Goal: Obtain resource: Obtain resource

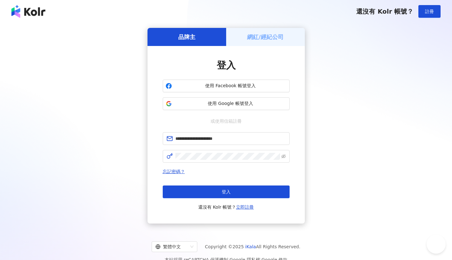
click at [261, 189] on button "登入" at bounding box center [226, 191] width 127 height 13
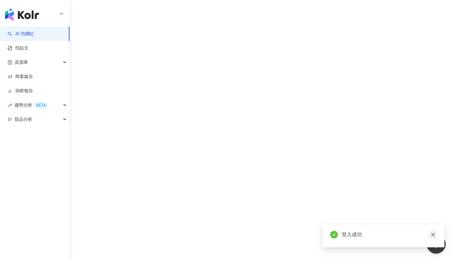
click at [433, 232] on icon "close" at bounding box center [432, 234] width 4 height 4
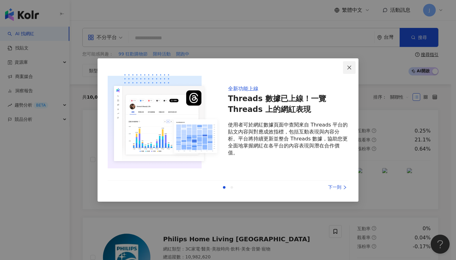
click at [350, 70] on button "Close" at bounding box center [349, 67] width 13 height 13
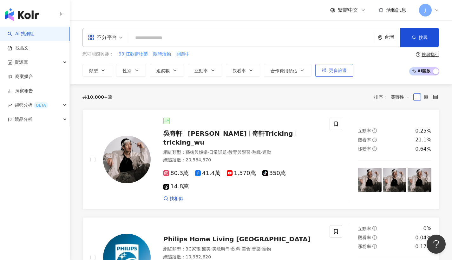
click at [344, 72] on span "更多篩選" at bounding box center [338, 70] width 18 height 5
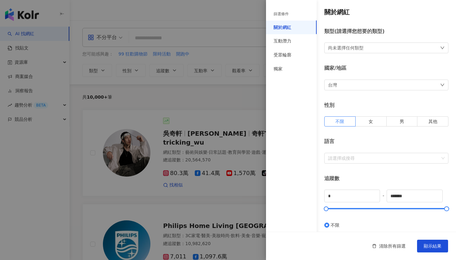
click at [391, 89] on div "台灣" at bounding box center [387, 85] width 124 height 11
click at [383, 121] on div "新加坡" at bounding box center [384, 118] width 111 height 11
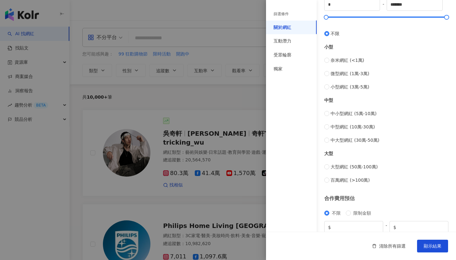
scroll to position [75, 0]
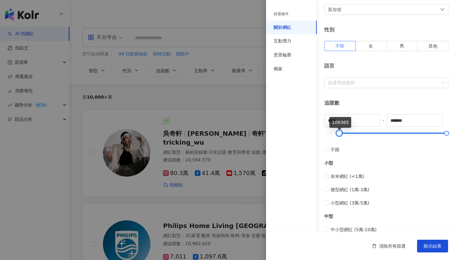
drag, startPoint x: 329, startPoint y: 133, endPoint x: 339, endPoint y: 138, distance: 10.9
click at [339, 138] on div "***** - ******* 不限 小型 奈米網紅 (<1萬) 微型網紅 (1萬-3萬) 小型網紅 (3萬-5萬) 中型 中小型網紅 (5萬-10萬) 中型…" at bounding box center [387, 206] width 124 height 185
click at [354, 125] on input "*****" at bounding box center [352, 120] width 55 height 12
drag, startPoint x: 353, startPoint y: 124, endPoint x: 290, endPoint y: 126, distance: 63.1
click at [290, 126] on div "篩選條件 關於網紅 互動潛力 受眾輪廓 獨家 關於網紅 類型 ( 請選擇您想要的類型 ) 尚未選擇任何類型 國家/地區 新加坡 性別 不限 女 男 其他 語言…" at bounding box center [361, 164] width 190 height 479
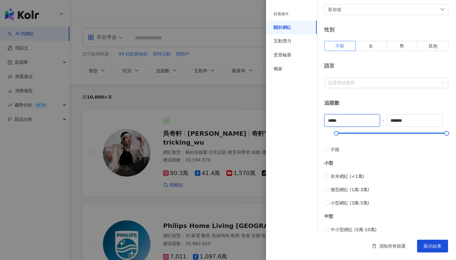
drag, startPoint x: 342, startPoint y: 122, endPoint x: 272, endPoint y: 119, distance: 70.1
click at [287, 120] on div "篩選條件 關於網紅 互動潛力 受眾輪廓 獨家 關於網紅 類型 ( 請選擇您想要的類型 ) 尚未選擇任何類型 國家/地區 新加坡 性別 不限 女 男 其他 語言…" at bounding box center [361, 164] width 190 height 479
type input "****"
click at [395, 103] on div "追蹤數" at bounding box center [387, 103] width 124 height 7
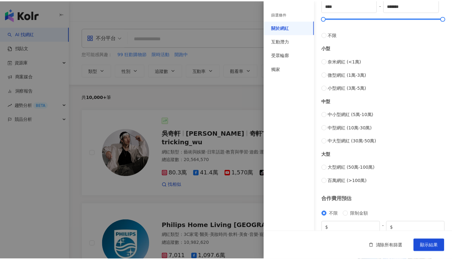
scroll to position [218, 0]
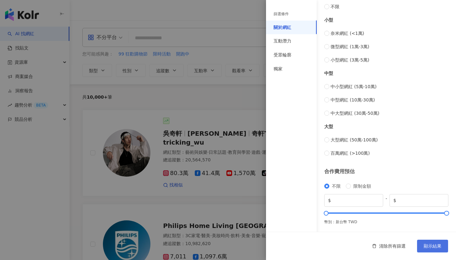
click at [436, 246] on span "顯示結果" at bounding box center [433, 245] width 18 height 5
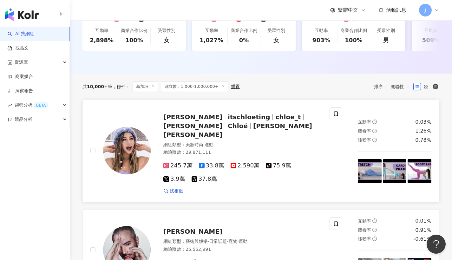
scroll to position [213, 0]
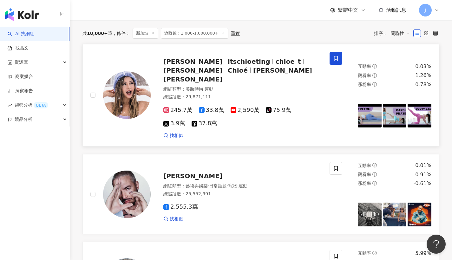
click at [339, 61] on icon at bounding box center [336, 58] width 6 height 6
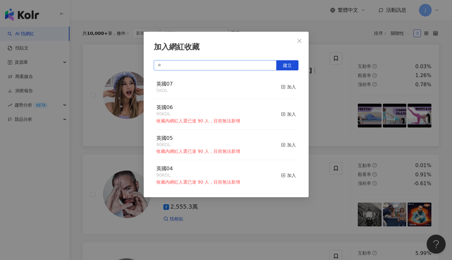
click at [245, 68] on input "text" at bounding box center [215, 65] width 123 height 10
click at [284, 65] on span "建立" at bounding box center [287, 65] width 9 height 5
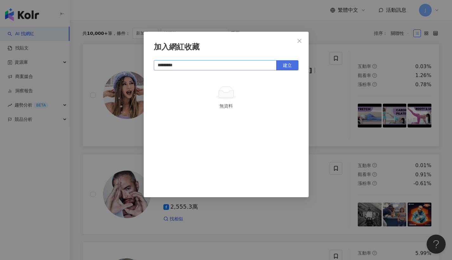
click at [293, 66] on button "建立" at bounding box center [287, 65] width 22 height 10
type input "*********"
click at [298, 45] on button "Close" at bounding box center [299, 41] width 13 height 13
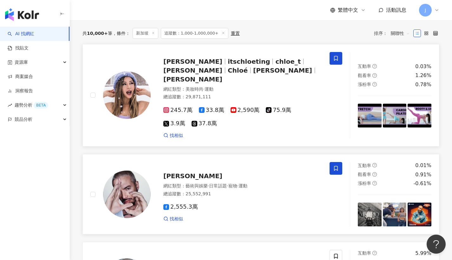
click at [336, 165] on icon at bounding box center [336, 168] width 6 height 6
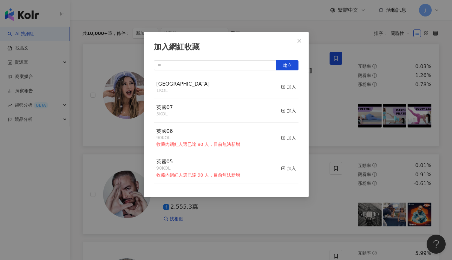
click at [223, 88] on div "singapore 1 KOL 加入" at bounding box center [226, 87] width 145 height 24
click at [281, 84] on span "button" at bounding box center [283, 86] width 4 height 5
click at [303, 38] on button "Close" at bounding box center [299, 41] width 13 height 13
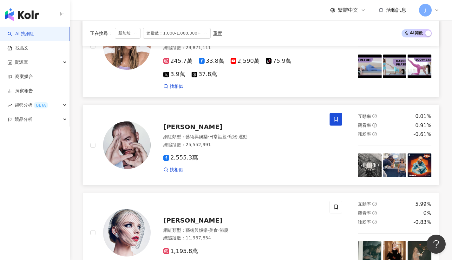
scroll to position [314, 0]
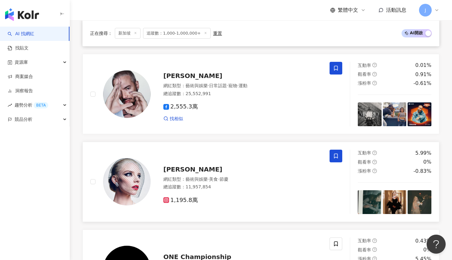
click at [337, 154] on span at bounding box center [335, 156] width 13 height 13
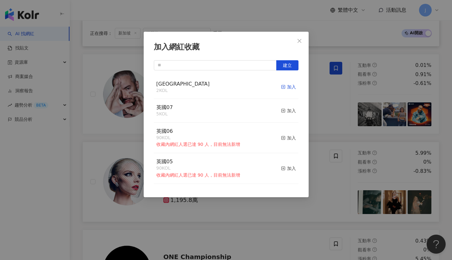
click at [286, 85] on div "加入" at bounding box center [288, 86] width 15 height 7
click at [303, 41] on span "Close" at bounding box center [299, 40] width 13 height 5
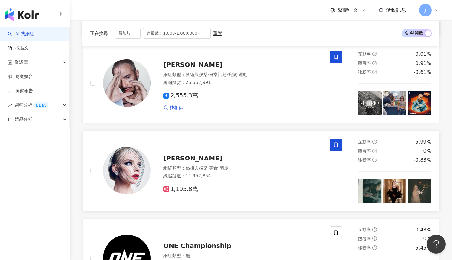
scroll to position [335, 0]
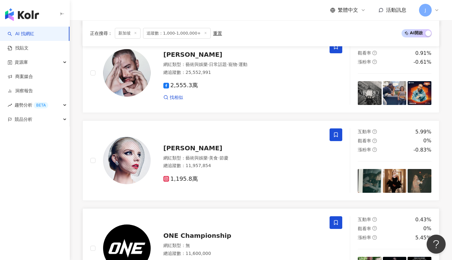
click at [335, 216] on span at bounding box center [335, 222] width 13 height 13
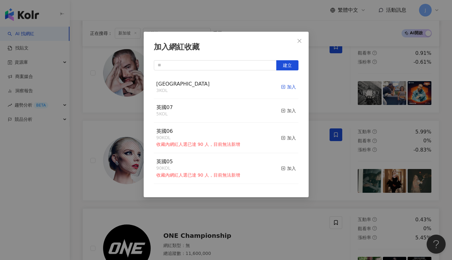
click at [286, 87] on div "加入" at bounding box center [288, 86] width 15 height 7
click at [301, 43] on button "Close" at bounding box center [299, 41] width 13 height 13
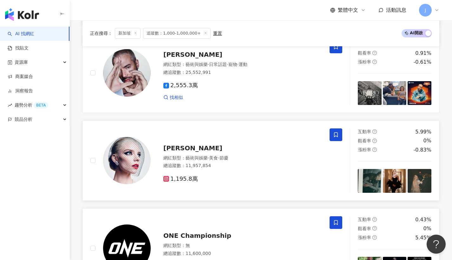
scroll to position [424, 0]
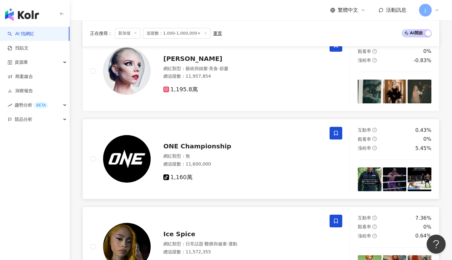
click at [339, 218] on icon at bounding box center [336, 221] width 6 height 6
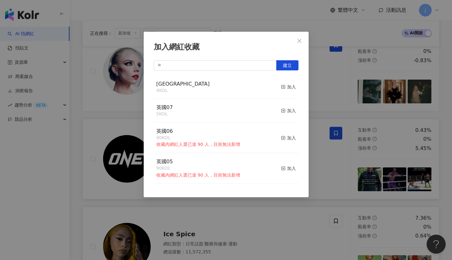
drag, startPoint x: 281, startPoint y: 87, endPoint x: 312, endPoint y: 65, distance: 37.6
click at [281, 87] on div "加入" at bounding box center [288, 86] width 15 height 7
click at [302, 41] on span "Close" at bounding box center [299, 40] width 13 height 5
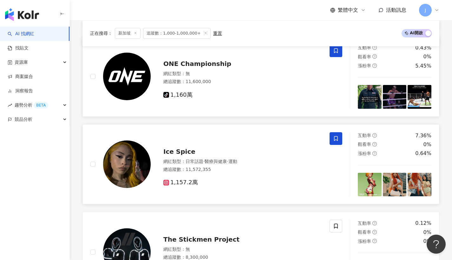
scroll to position [518, 0]
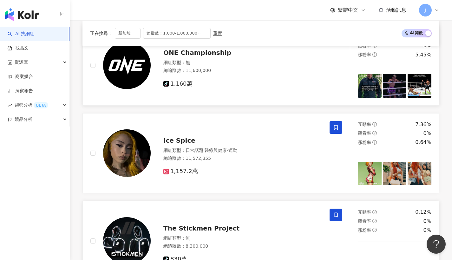
click at [339, 209] on span at bounding box center [335, 215] width 13 height 13
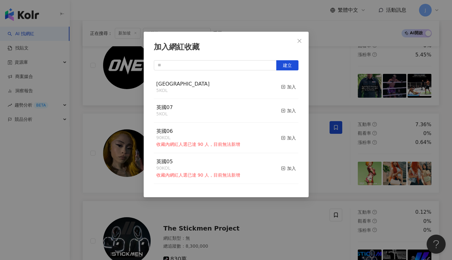
click at [282, 90] on button "加入" at bounding box center [288, 87] width 15 height 13
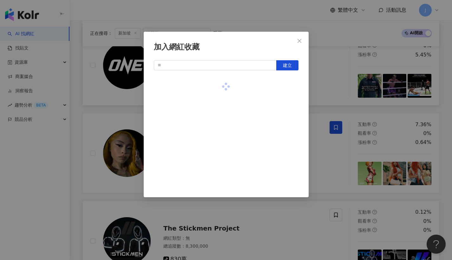
click at [282, 90] on div at bounding box center [226, 86] width 145 height 23
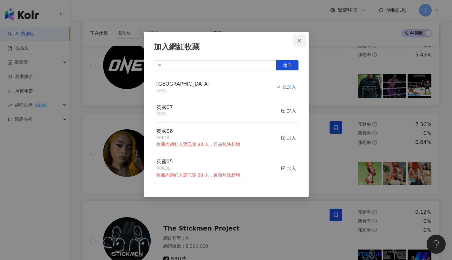
click at [301, 42] on icon "close" at bounding box center [299, 40] width 5 height 5
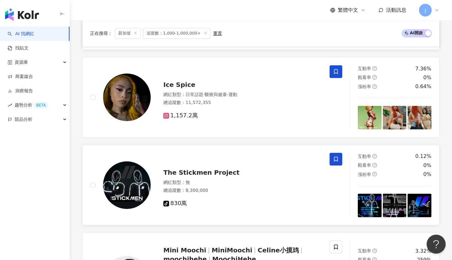
scroll to position [633, 0]
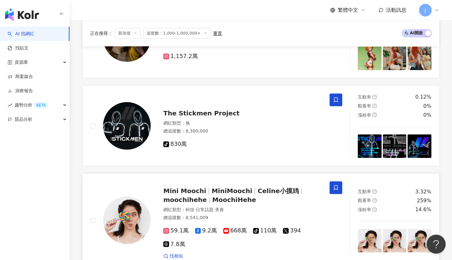
click at [337, 185] on icon at bounding box center [336, 188] width 6 height 6
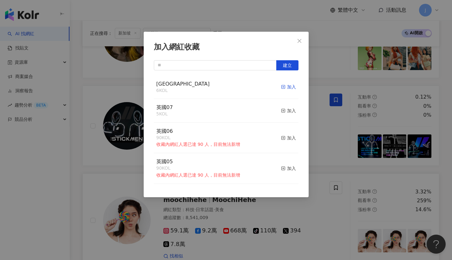
click at [290, 84] on div "加入" at bounding box center [288, 86] width 15 height 7
click at [297, 42] on icon "close" at bounding box center [299, 40] width 5 height 5
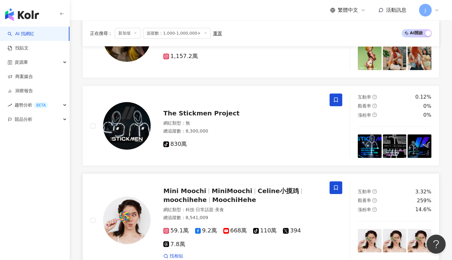
scroll to position [744, 0]
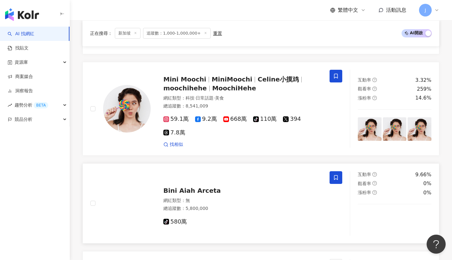
click at [341, 171] on span at bounding box center [335, 177] width 13 height 13
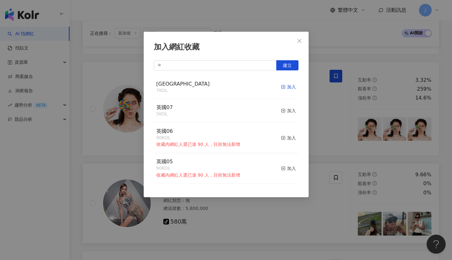
click at [289, 87] on div "加入" at bounding box center [288, 86] width 15 height 7
click at [303, 40] on span "Close" at bounding box center [299, 40] width 13 height 5
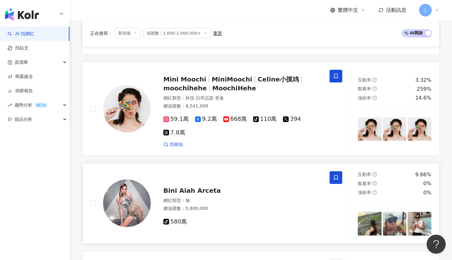
scroll to position [785, 0]
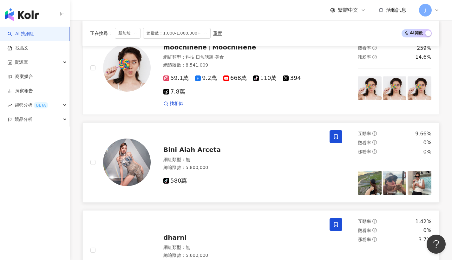
click at [329, 218] on span at bounding box center [335, 224] width 13 height 13
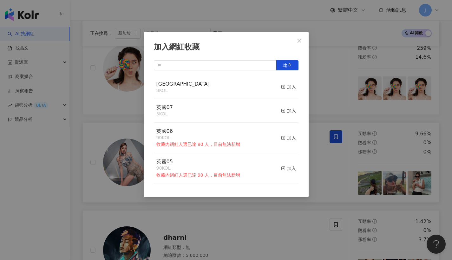
click at [288, 90] on button "加入" at bounding box center [288, 87] width 15 height 13
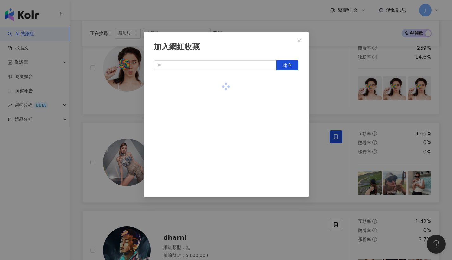
click at [291, 83] on div at bounding box center [226, 86] width 145 height 23
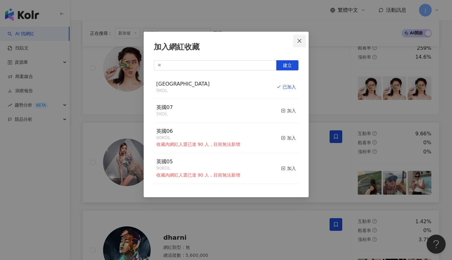
click at [302, 42] on span "Close" at bounding box center [299, 40] width 13 height 5
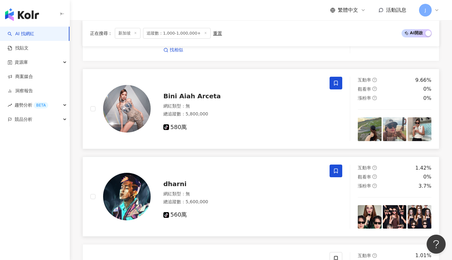
scroll to position [892, 0]
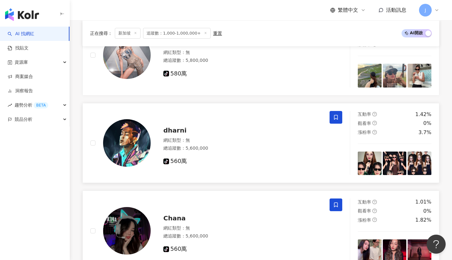
click at [338, 200] on span at bounding box center [335, 204] width 13 height 13
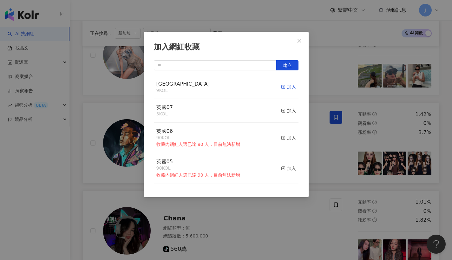
click at [286, 88] on div "加入" at bounding box center [288, 86] width 15 height 7
click at [300, 44] on button "Close" at bounding box center [299, 41] width 13 height 13
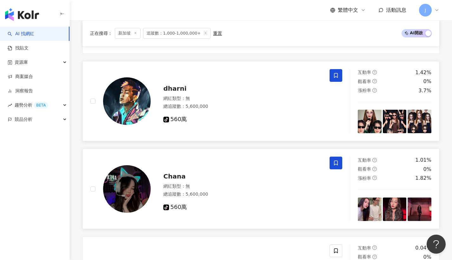
scroll to position [981, 0]
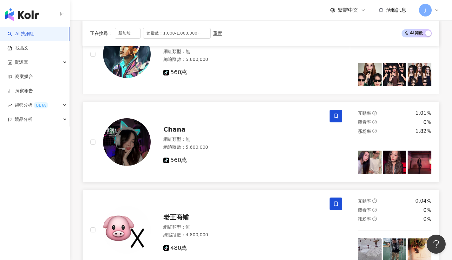
click at [338, 197] on span at bounding box center [335, 203] width 13 height 13
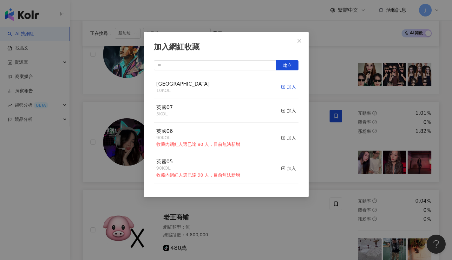
click at [287, 84] on div "加入" at bounding box center [288, 86] width 15 height 7
click at [302, 44] on button "Close" at bounding box center [299, 41] width 13 height 13
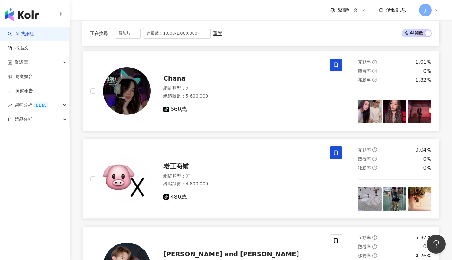
scroll to position [1085, 0]
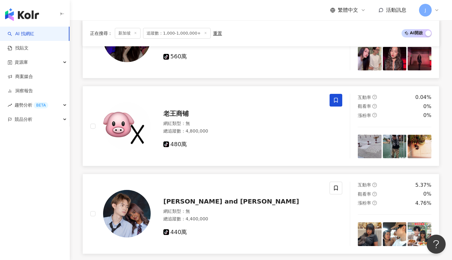
click at [344, 182] on div "sherrin and yixi 網紅類型 ： 無 總追蹤數 ： 4,400,000 tiktok-icon 440萬" at bounding box center [216, 214] width 267 height 64
click at [336, 186] on icon at bounding box center [336, 188] width 4 height 5
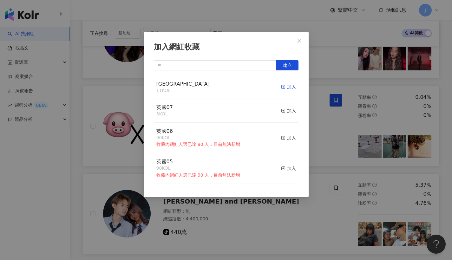
click at [286, 85] on div "加入" at bounding box center [288, 86] width 15 height 7
click at [303, 41] on span "Close" at bounding box center [299, 40] width 13 height 5
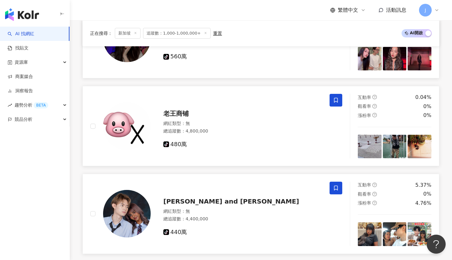
scroll to position [1198, 0]
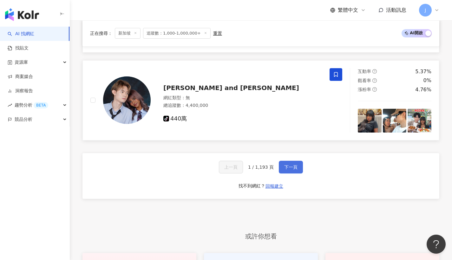
click at [298, 161] on button "下一頁" at bounding box center [291, 167] width 24 height 13
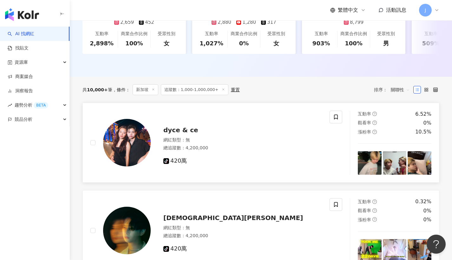
scroll to position [156, 0]
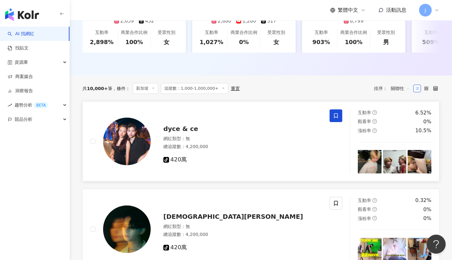
click at [336, 119] on icon at bounding box center [336, 116] width 6 height 6
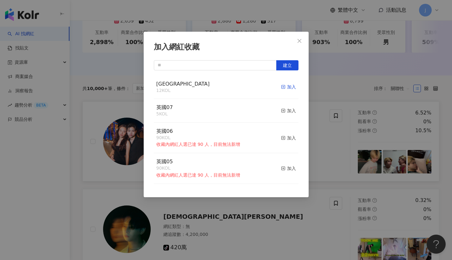
click at [290, 86] on div "加入" at bounding box center [288, 86] width 15 height 7
click at [301, 43] on button "Close" at bounding box center [299, 41] width 13 height 13
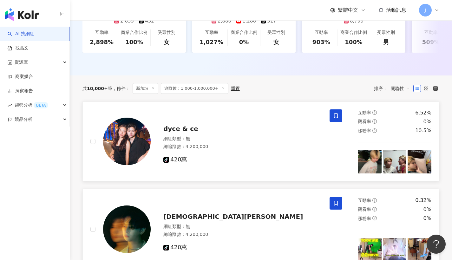
click at [339, 203] on span at bounding box center [335, 203] width 13 height 13
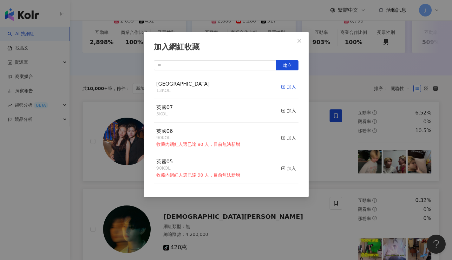
click at [288, 88] on div "加入" at bounding box center [288, 86] width 15 height 7
click at [304, 39] on span "Close" at bounding box center [299, 40] width 13 height 5
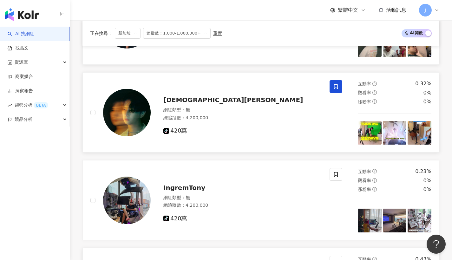
scroll to position [328, 0]
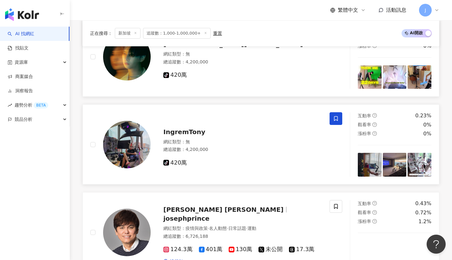
click at [334, 121] on icon at bounding box center [336, 119] width 6 height 6
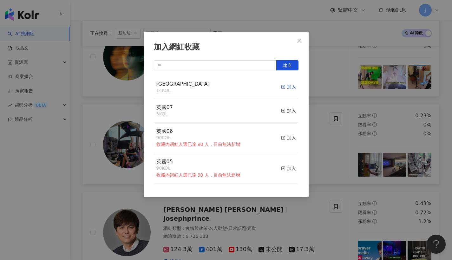
click at [288, 87] on div "加入" at bounding box center [288, 86] width 15 height 7
click at [299, 43] on icon "close" at bounding box center [299, 40] width 5 height 5
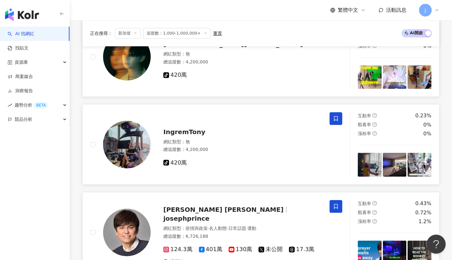
click at [337, 206] on span at bounding box center [335, 206] width 13 height 13
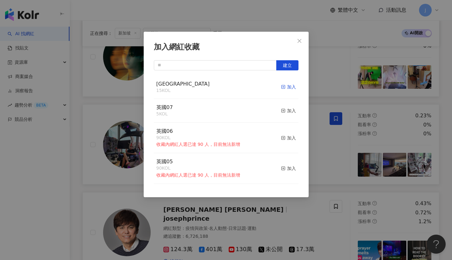
click at [287, 89] on div "加入" at bounding box center [288, 86] width 15 height 7
click at [303, 44] on button "Close" at bounding box center [299, 41] width 13 height 13
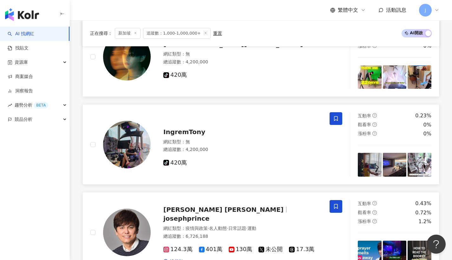
scroll to position [437, 0]
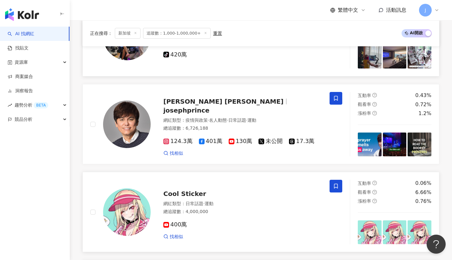
click at [333, 189] on icon at bounding box center [336, 186] width 6 height 6
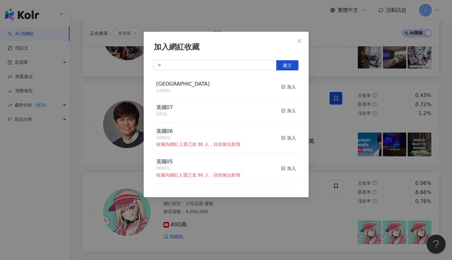
click at [283, 59] on div "加入網紅收藏 建立 singapore 16 KOL 加入 英國07 5 KOL 加入 英國06 90 KOL 收藏內網紅人選已達 90 人，目前無法新增 加…" at bounding box center [226, 114] width 165 height 165
click at [290, 89] on div "加入" at bounding box center [288, 86] width 15 height 7
drag, startPoint x: 300, startPoint y: 44, endPoint x: 281, endPoint y: 118, distance: 76.2
click at [300, 44] on button "Close" at bounding box center [299, 41] width 13 height 13
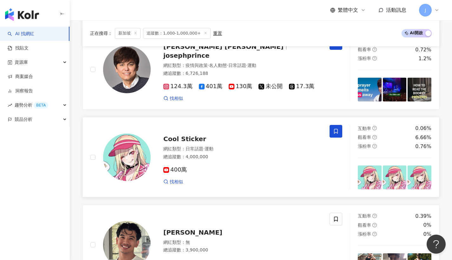
scroll to position [540, 0]
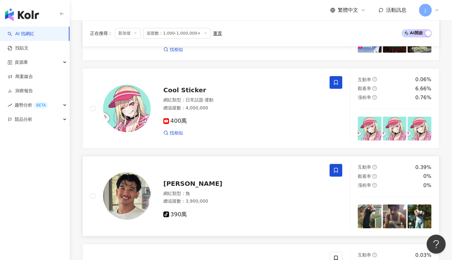
click at [334, 177] on span at bounding box center [335, 170] width 13 height 13
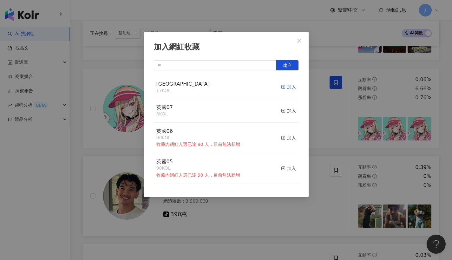
click at [287, 85] on div "加入" at bounding box center [288, 86] width 15 height 7
click at [301, 42] on icon "close" at bounding box center [299, 40] width 5 height 5
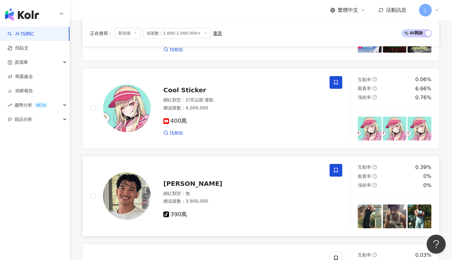
scroll to position [595, 0]
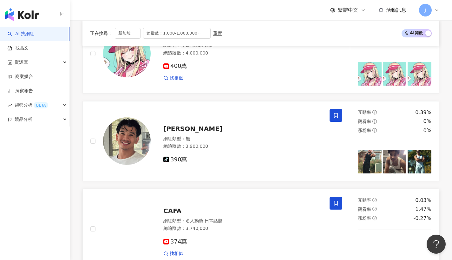
click at [330, 207] on span at bounding box center [335, 203] width 13 height 13
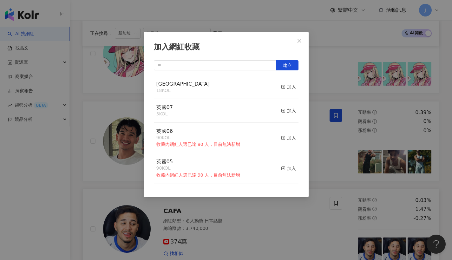
drag, startPoint x: 286, startPoint y: 84, endPoint x: 294, endPoint y: 49, distance: 35.4
click at [286, 84] on div "加入" at bounding box center [288, 86] width 15 height 7
click at [300, 39] on icon "close" at bounding box center [299, 40] width 5 height 5
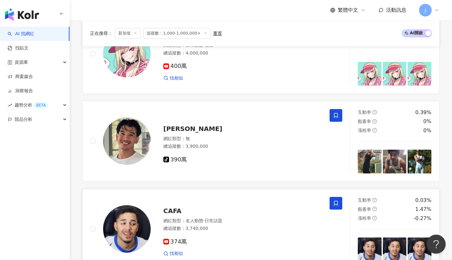
scroll to position [703, 0]
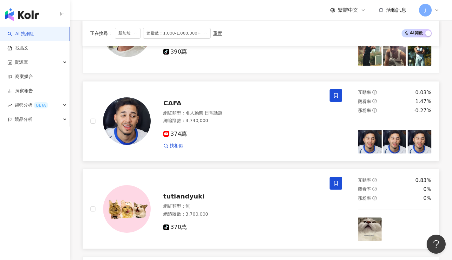
click at [338, 185] on icon at bounding box center [336, 183] width 6 height 6
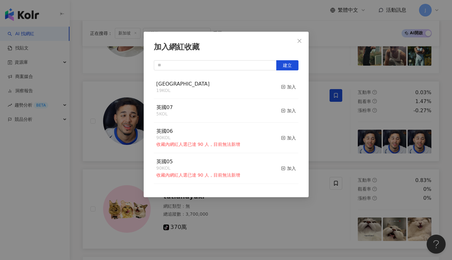
click at [281, 81] on button "加入" at bounding box center [288, 87] width 15 height 13
click at [301, 44] on button "Close" at bounding box center [299, 41] width 13 height 13
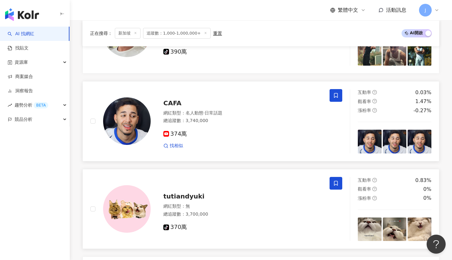
scroll to position [834, 0]
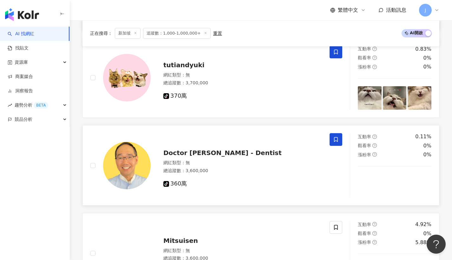
click at [335, 134] on span at bounding box center [335, 139] width 13 height 13
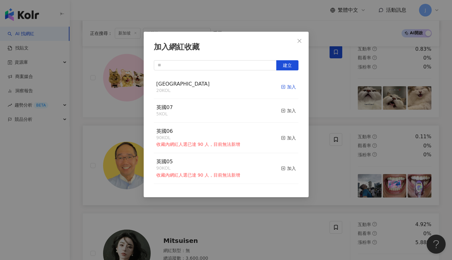
click at [285, 83] on div "加入" at bounding box center [288, 86] width 15 height 7
click at [303, 40] on span "Close" at bounding box center [299, 40] width 13 height 5
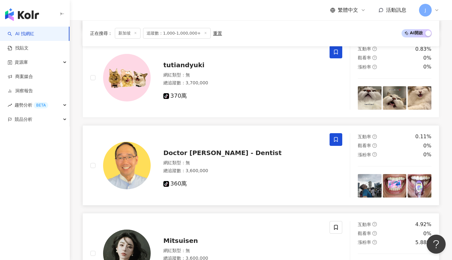
scroll to position [893, 0]
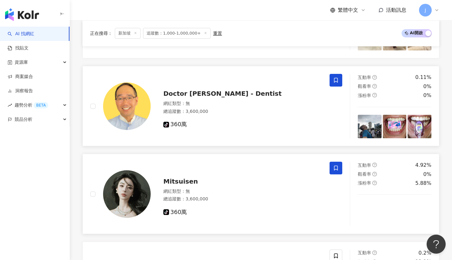
click at [336, 171] on icon at bounding box center [336, 168] width 6 height 6
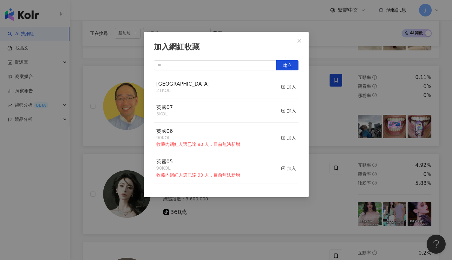
click at [275, 90] on div "singapore 21 KOL 加入" at bounding box center [226, 87] width 145 height 24
click at [286, 88] on div "加入" at bounding box center [288, 86] width 15 height 7
click at [302, 42] on span "Close" at bounding box center [299, 40] width 13 height 5
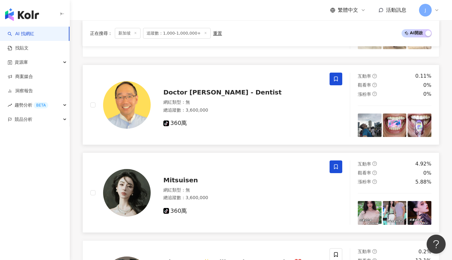
scroll to position [945, 0]
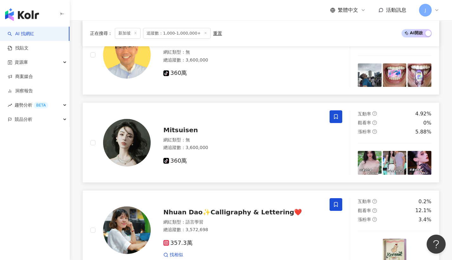
click at [339, 203] on span at bounding box center [335, 204] width 13 height 13
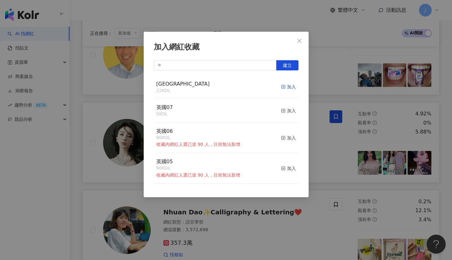
click at [281, 87] on icon "button" at bounding box center [283, 87] width 4 height 4
click at [299, 42] on icon "close" at bounding box center [299, 40] width 5 height 5
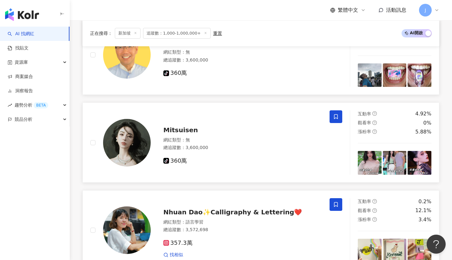
scroll to position [1052, 0]
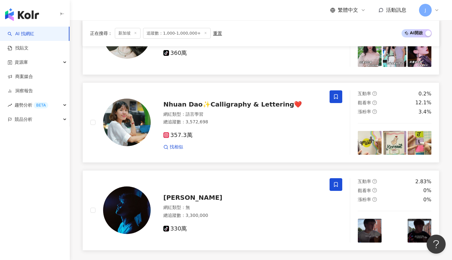
click at [340, 186] on span at bounding box center [335, 184] width 13 height 13
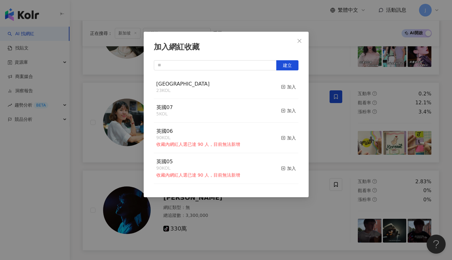
click at [283, 82] on button "加入" at bounding box center [288, 87] width 15 height 13
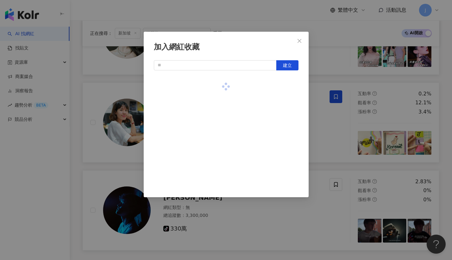
click at [285, 85] on div at bounding box center [226, 86] width 145 height 23
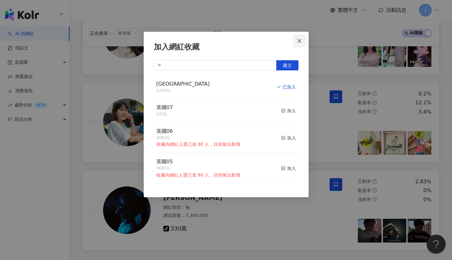
click at [300, 44] on button "Close" at bounding box center [299, 41] width 13 height 13
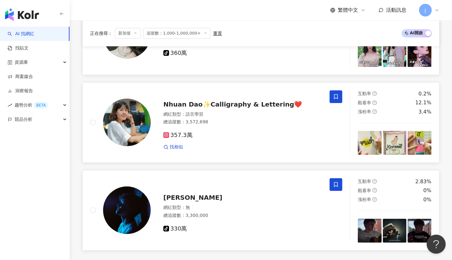
scroll to position [1103, 0]
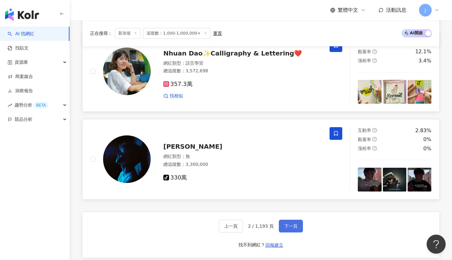
click at [281, 227] on button "下一頁" at bounding box center [291, 226] width 24 height 13
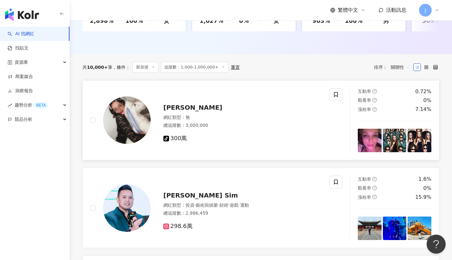
scroll to position [146, 0]
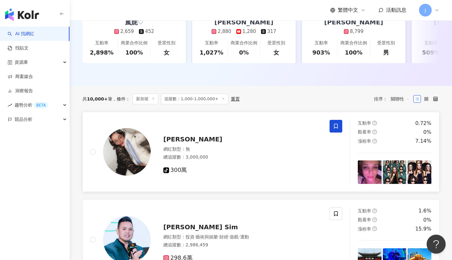
click at [335, 127] on span at bounding box center [335, 126] width 13 height 13
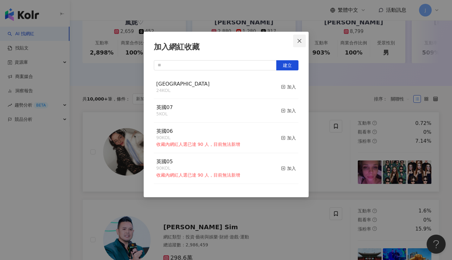
drag, startPoint x: 286, startPoint y: 84, endPoint x: 302, endPoint y: 39, distance: 47.4
click at [286, 84] on div "加入" at bounding box center [288, 86] width 15 height 7
click at [301, 42] on icon "close" at bounding box center [299, 41] width 4 height 4
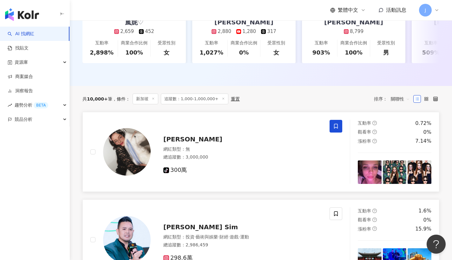
click at [328, 216] on div "Herbert R. Sim 網紅類型 ： 投資 · 藝術與娛樂 · 財經 · 遊戲 · 運動 總追蹤數 ： 2,986,459 298.6萬" at bounding box center [209, 239] width 239 height 64
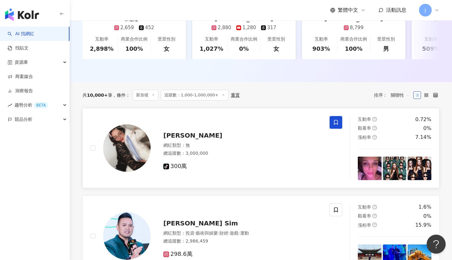
scroll to position [156, 0]
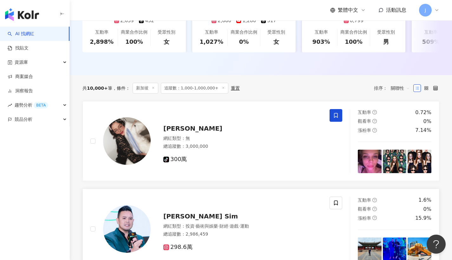
click at [337, 199] on link "Herbert R. Sim 網紅類型 ： 投資 · 藝術與娛樂 · 財經 · 遊戲 · 運動 總追蹤數 ： 2,986,459 298.6萬 互動率 1.6…" at bounding box center [260, 229] width 357 height 80
click at [335, 205] on icon at bounding box center [336, 203] width 6 height 6
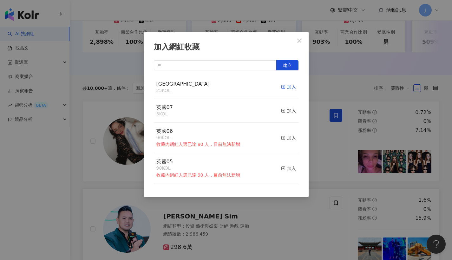
click at [282, 85] on div "加入" at bounding box center [288, 86] width 15 height 7
click at [305, 42] on span "Close" at bounding box center [299, 40] width 13 height 5
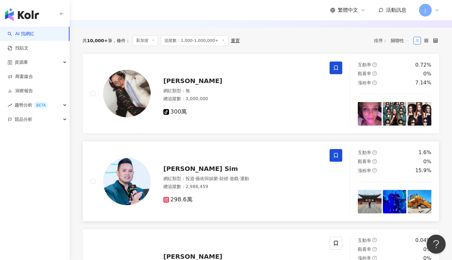
scroll to position [261, 0]
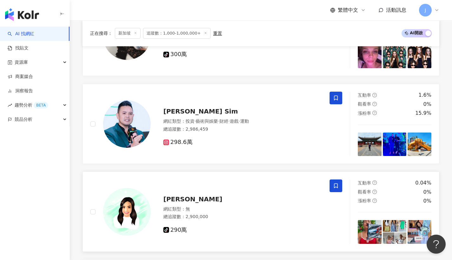
click at [337, 183] on span at bounding box center [335, 185] width 13 height 13
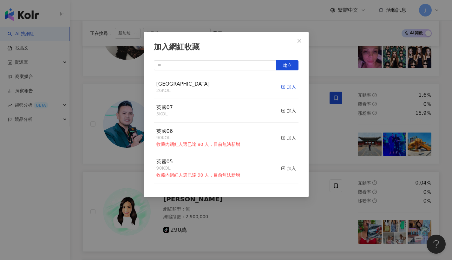
click at [281, 87] on icon "button" at bounding box center [283, 87] width 4 height 4
click at [301, 43] on button "Close" at bounding box center [299, 41] width 13 height 13
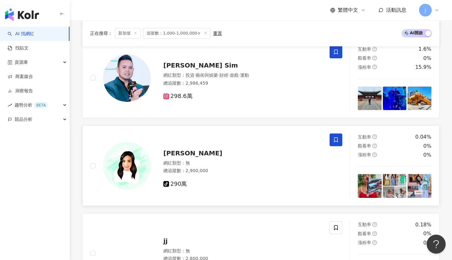
scroll to position [365, 0]
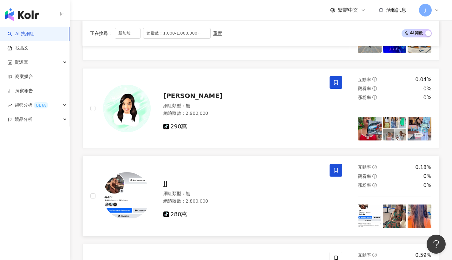
click at [335, 171] on icon at bounding box center [336, 170] width 6 height 6
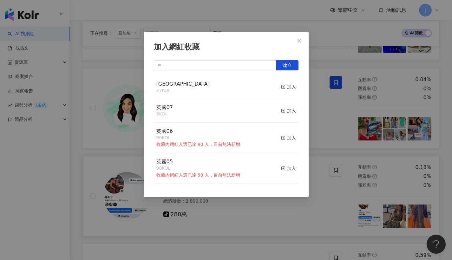
click at [292, 86] on div "singapore 27 KOL 加入" at bounding box center [226, 87] width 145 height 24
click at [284, 86] on div "加入" at bounding box center [288, 86] width 15 height 7
click at [305, 40] on span "Close" at bounding box center [299, 40] width 13 height 5
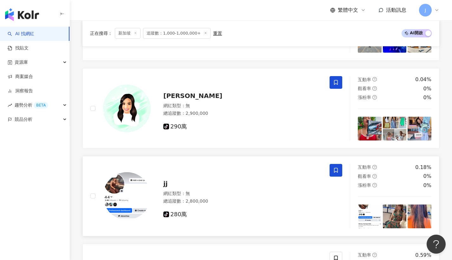
scroll to position [482, 0]
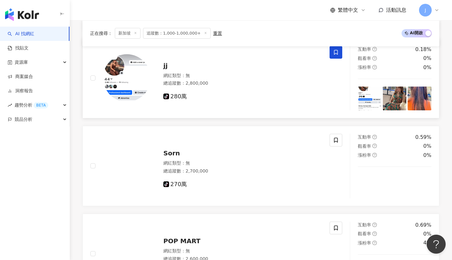
click at [335, 143] on icon at bounding box center [336, 140] width 6 height 6
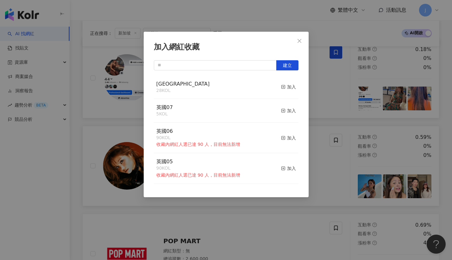
click at [281, 81] on button "加入" at bounding box center [288, 87] width 15 height 13
click at [299, 43] on icon "close" at bounding box center [299, 40] width 5 height 5
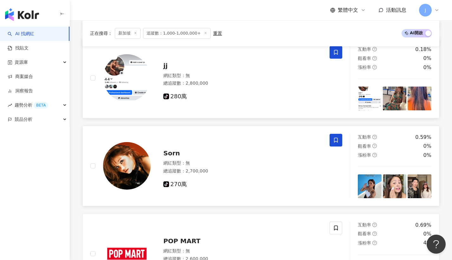
scroll to position [494, 0]
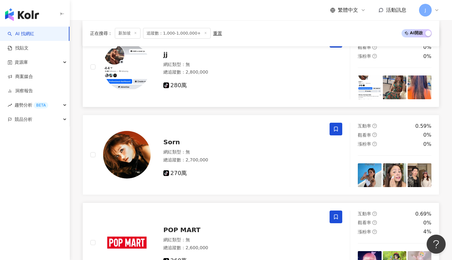
click at [336, 223] on span at bounding box center [335, 216] width 13 height 13
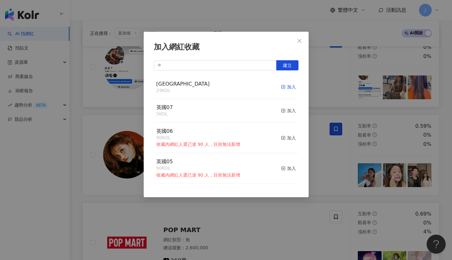
click at [284, 87] on div "加入" at bounding box center [288, 86] width 15 height 7
click at [305, 41] on span "Close" at bounding box center [299, 40] width 13 height 5
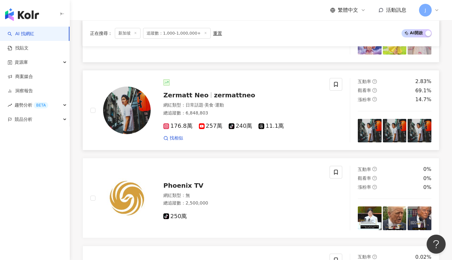
scroll to position [659, 0]
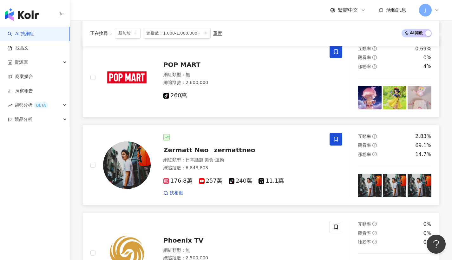
click at [334, 141] on icon at bounding box center [336, 139] width 6 height 6
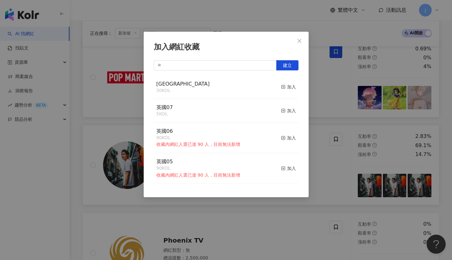
click at [287, 91] on button "加入" at bounding box center [288, 87] width 15 height 13
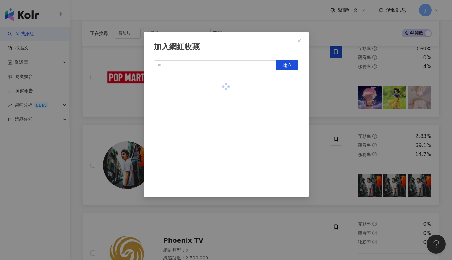
click at [288, 86] on div at bounding box center [226, 86] width 145 height 23
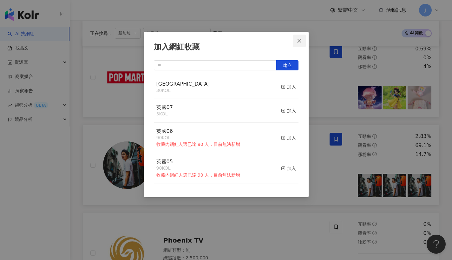
click at [303, 44] on button "Close" at bounding box center [299, 41] width 13 height 13
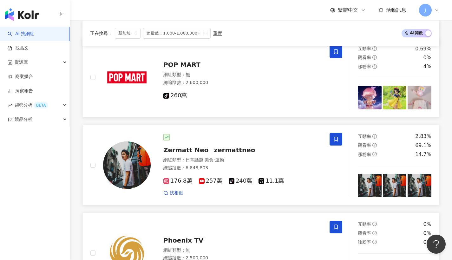
click at [332, 230] on span at bounding box center [335, 227] width 13 height 13
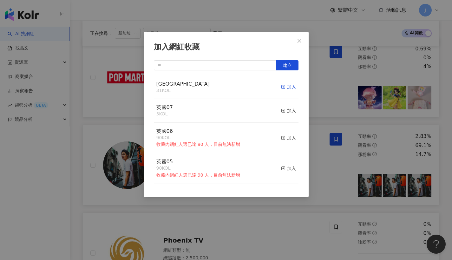
click at [287, 86] on div "加入" at bounding box center [288, 86] width 15 height 7
click at [301, 42] on icon "close" at bounding box center [299, 40] width 5 height 5
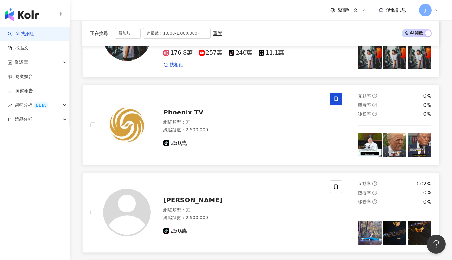
scroll to position [843, 0]
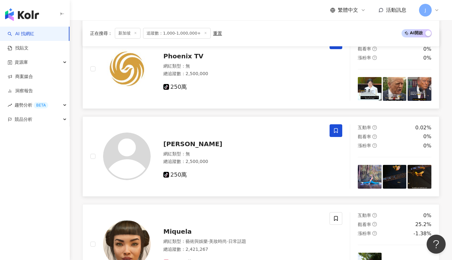
click at [336, 131] on icon at bounding box center [336, 131] width 6 height 6
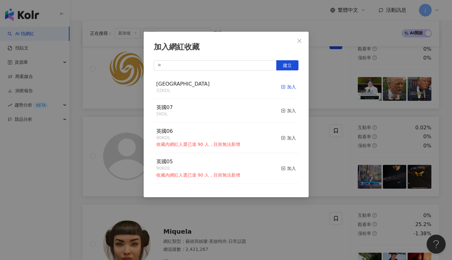
click at [289, 86] on div "加入" at bounding box center [288, 86] width 15 height 7
click at [301, 44] on button "Close" at bounding box center [299, 41] width 13 height 13
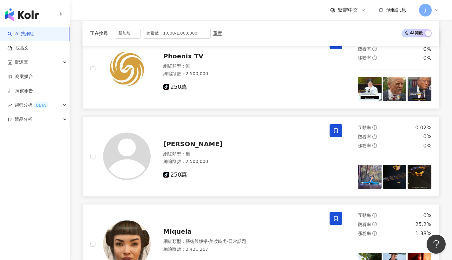
click at [333, 218] on icon at bounding box center [336, 219] width 6 height 6
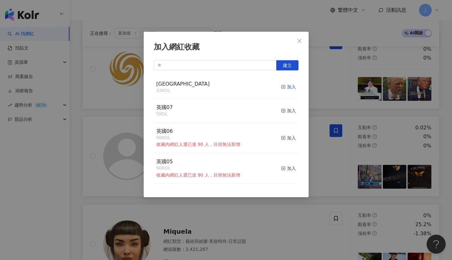
click at [281, 86] on rect "button" at bounding box center [282, 86] width 3 height 3
click at [306, 37] on div "加入網紅收藏 建立 singapore 33 KOL 加入 英國07 5 KOL 加入 英國06 90 KOL 收藏內網紅人選已達 90 人，目前無法新增 加…" at bounding box center [226, 114] width 165 height 165
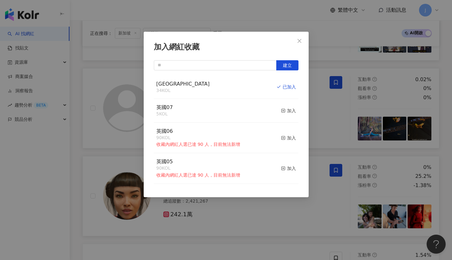
scroll to position [944, 0]
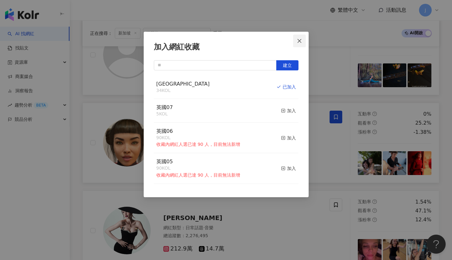
click at [304, 46] on button "Close" at bounding box center [299, 41] width 13 height 13
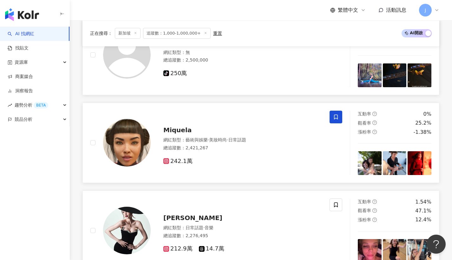
click at [338, 219] on div at bounding box center [335, 230] width 13 height 64
click at [339, 208] on span at bounding box center [335, 204] width 13 height 13
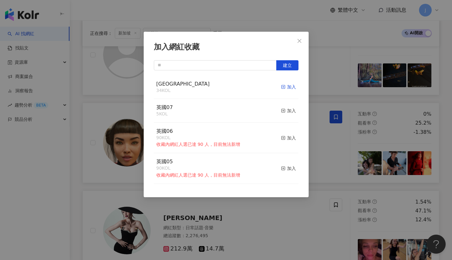
click at [287, 86] on div "加入" at bounding box center [288, 86] width 15 height 7
click at [300, 45] on button "Close" at bounding box center [299, 41] width 13 height 13
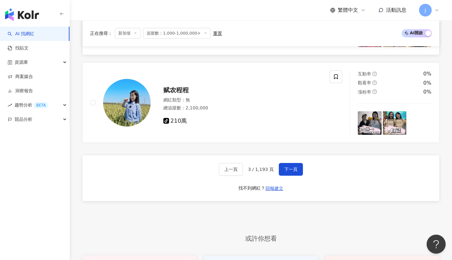
scroll to position [1101, 0]
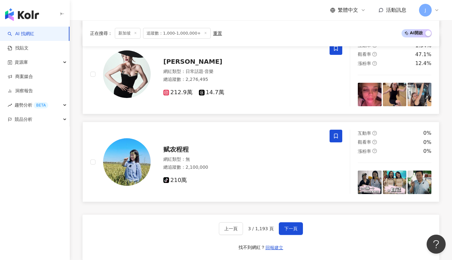
click at [337, 133] on icon at bounding box center [336, 136] width 6 height 6
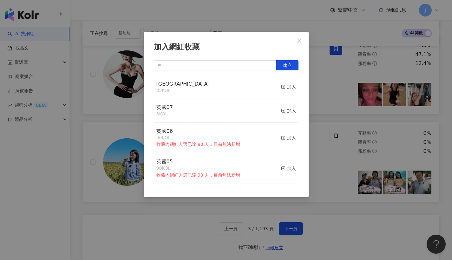
click at [282, 82] on button "加入" at bounding box center [288, 87] width 15 height 13
click at [294, 45] on button "Close" at bounding box center [299, 41] width 13 height 13
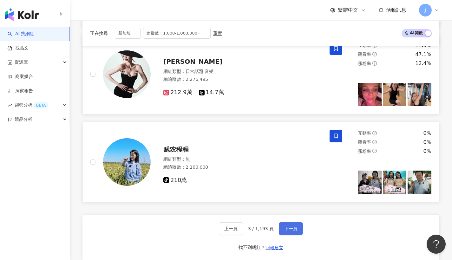
click at [294, 223] on button "下一頁" at bounding box center [291, 228] width 24 height 13
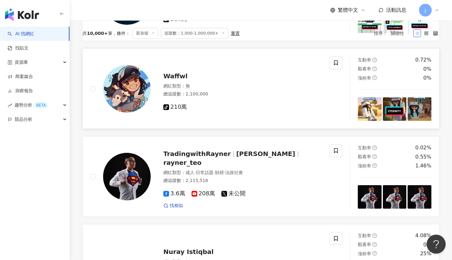
scroll to position [172, 0]
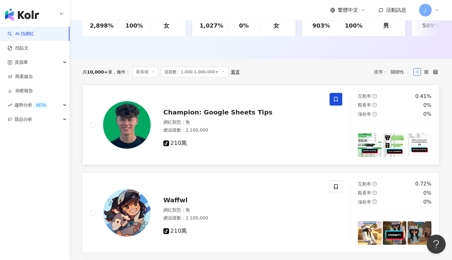
click at [338, 106] on span at bounding box center [335, 99] width 13 height 13
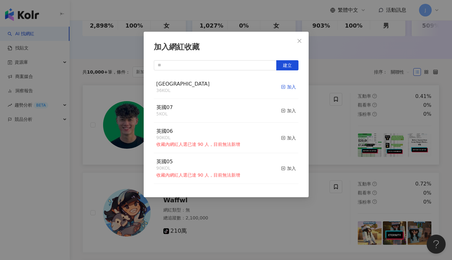
click at [281, 85] on div "加入" at bounding box center [288, 86] width 15 height 7
click at [303, 42] on span "Close" at bounding box center [299, 40] width 13 height 5
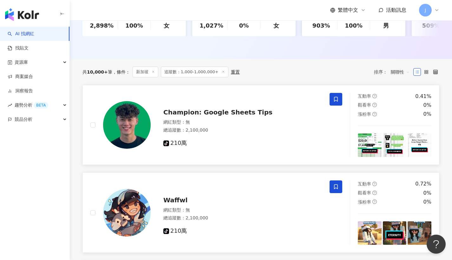
click at [333, 189] on icon at bounding box center [336, 187] width 6 height 6
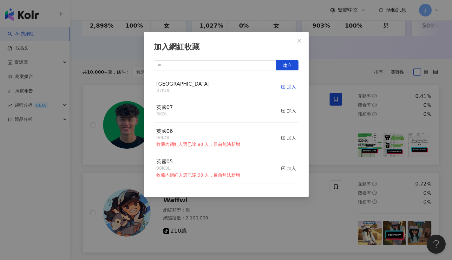
click at [282, 86] on div "加入" at bounding box center [288, 86] width 15 height 7
click at [298, 45] on button "Close" at bounding box center [299, 41] width 13 height 13
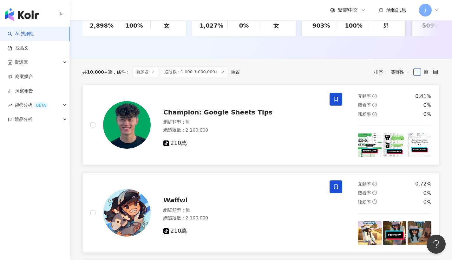
scroll to position [285, 0]
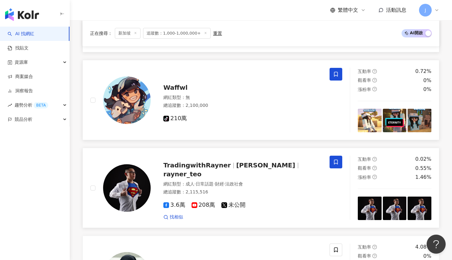
click at [335, 161] on span at bounding box center [335, 162] width 13 height 13
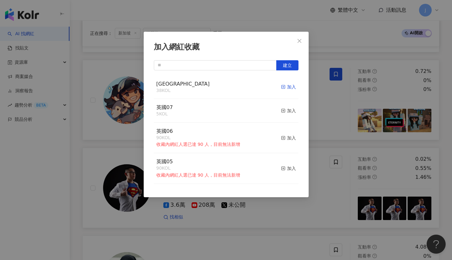
click at [283, 86] on div "加入" at bounding box center [288, 86] width 15 height 7
click at [301, 42] on icon "close" at bounding box center [299, 40] width 5 height 5
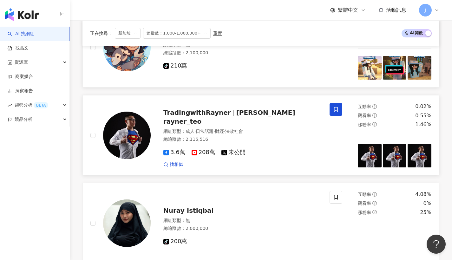
scroll to position [382, 0]
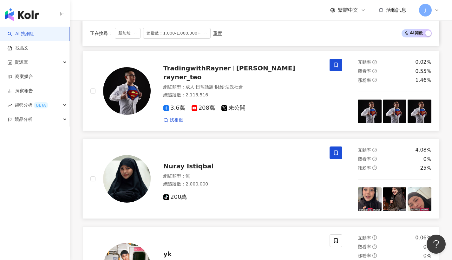
click at [339, 157] on span at bounding box center [335, 152] width 13 height 13
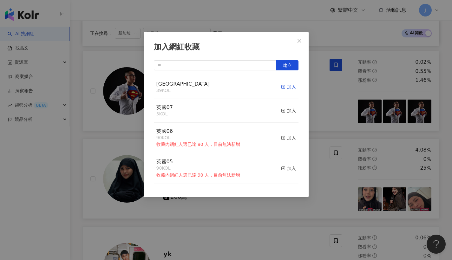
click at [288, 84] on div "加入" at bounding box center [288, 86] width 15 height 7
click at [300, 39] on icon "close" at bounding box center [299, 40] width 5 height 5
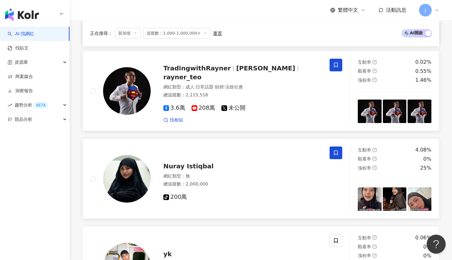
scroll to position [436, 0]
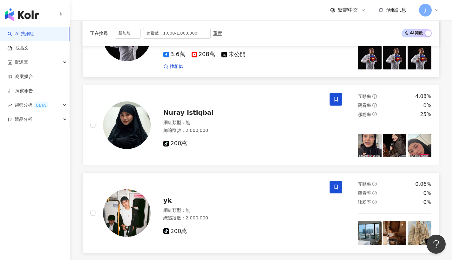
click at [336, 193] on span at bounding box center [335, 187] width 13 height 13
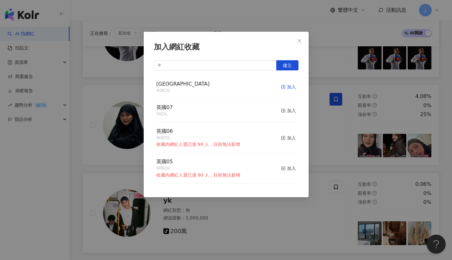
click at [281, 84] on div "加入" at bounding box center [288, 86] width 15 height 7
click at [302, 40] on span "Close" at bounding box center [299, 40] width 13 height 5
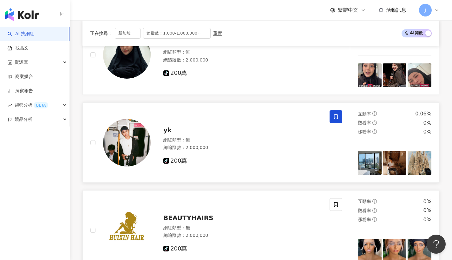
scroll to position [551, 0]
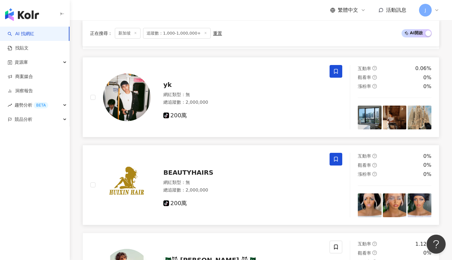
click at [331, 162] on span at bounding box center [335, 159] width 13 height 13
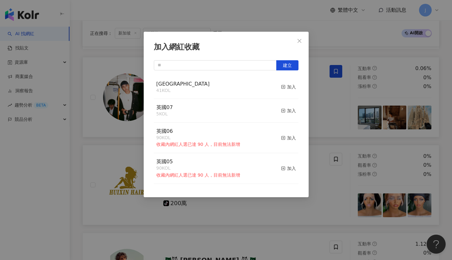
click at [289, 82] on button "加入" at bounding box center [288, 87] width 15 height 13
click at [297, 38] on icon "close" at bounding box center [299, 40] width 5 height 5
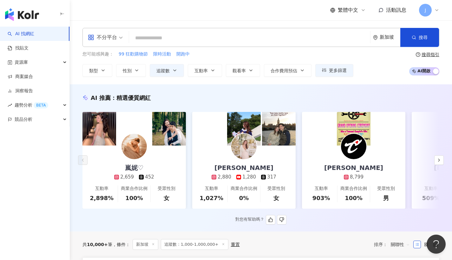
scroll to position [47, 0]
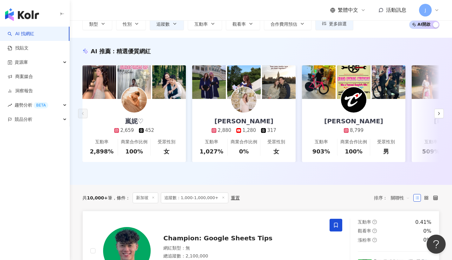
click at [404, 203] on span "關聯性" at bounding box center [400, 198] width 19 height 10
click at [399, 146] on div "追蹤數" at bounding box center [400, 145] width 16 height 7
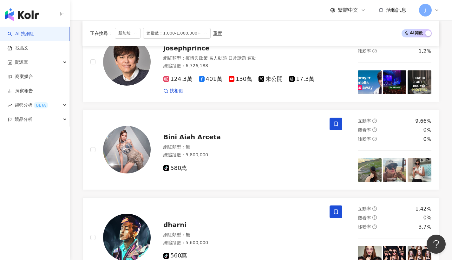
scroll to position [1245, 0]
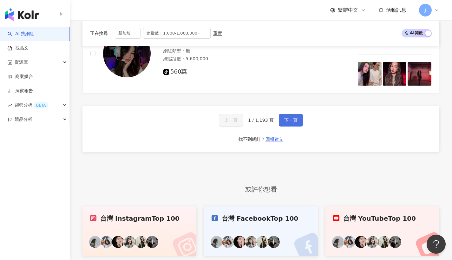
click at [292, 116] on button "下一頁" at bounding box center [291, 120] width 24 height 13
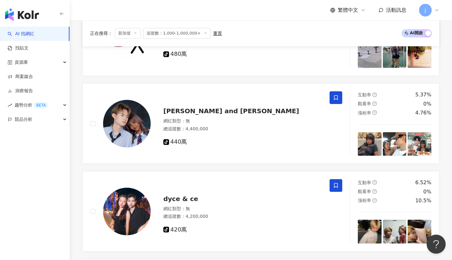
scroll to position [120, 0]
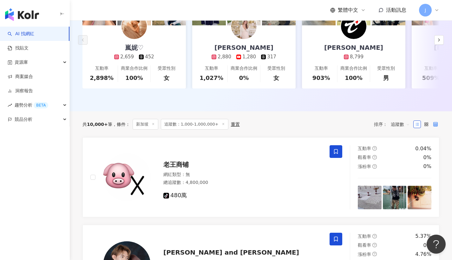
click at [432, 128] on label at bounding box center [435, 124] width 8 height 8
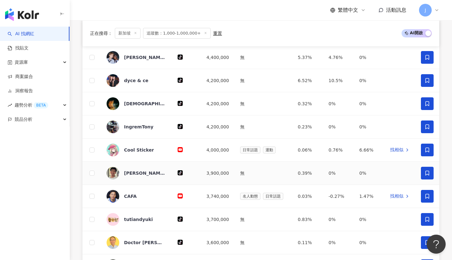
scroll to position [380, 0]
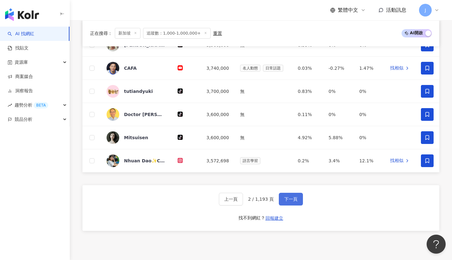
click at [300, 199] on button "下一頁" at bounding box center [291, 199] width 24 height 13
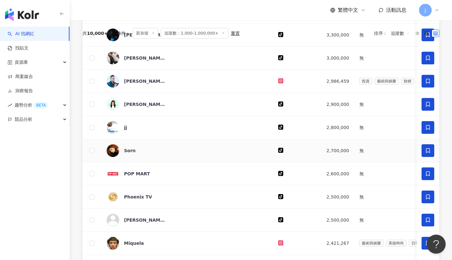
scroll to position [139, 0]
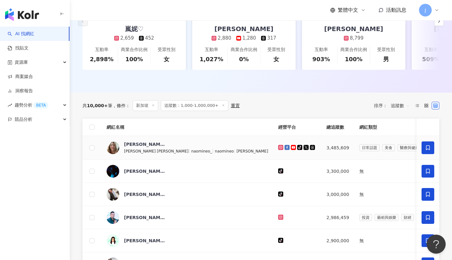
click at [430, 150] on span at bounding box center [427, 147] width 13 height 13
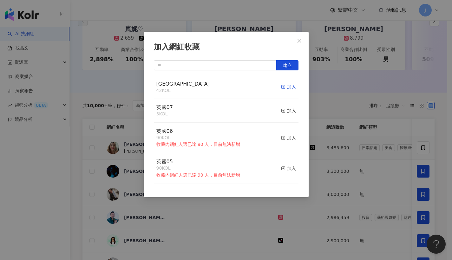
click at [282, 85] on div "加入" at bounding box center [288, 86] width 15 height 7
click at [302, 41] on span "Close" at bounding box center [299, 40] width 13 height 5
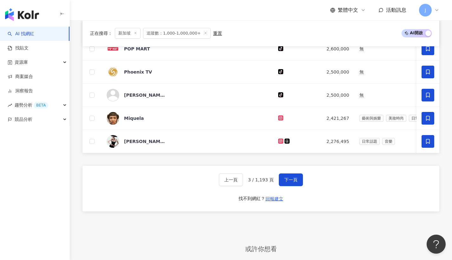
scroll to position [474, 0]
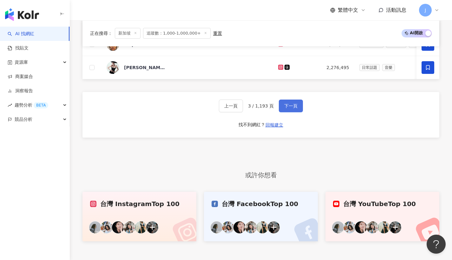
click at [293, 108] on span "下一頁" at bounding box center [290, 105] width 13 height 5
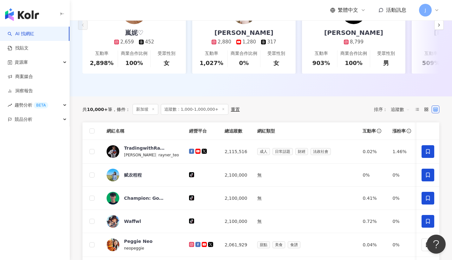
scroll to position [257, 0]
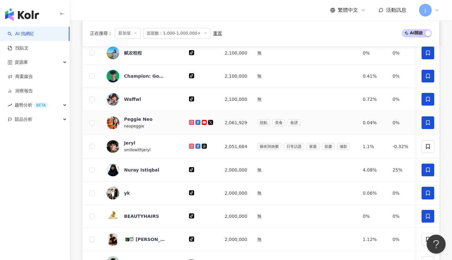
click at [429, 124] on span at bounding box center [427, 122] width 13 height 13
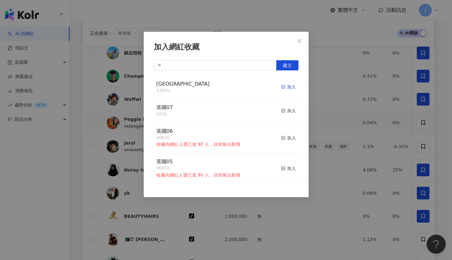
click at [284, 87] on div "加入" at bounding box center [288, 86] width 15 height 7
click at [302, 38] on span "Close" at bounding box center [299, 40] width 13 height 5
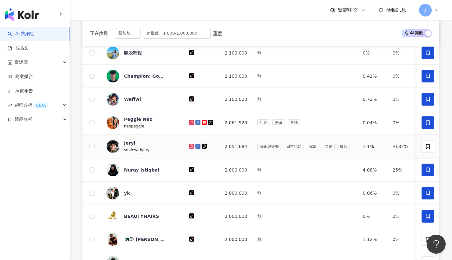
click at [419, 146] on td at bounding box center [427, 147] width 23 height 24
click at [427, 149] on icon at bounding box center [428, 147] width 6 height 6
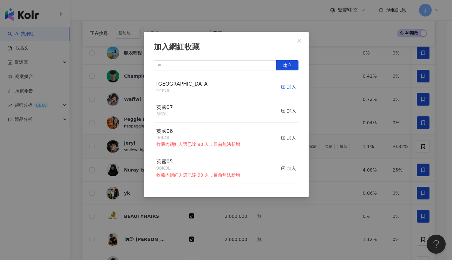
click at [281, 90] on div "加入" at bounding box center [288, 86] width 15 height 7
click at [304, 39] on span "Close" at bounding box center [299, 40] width 13 height 5
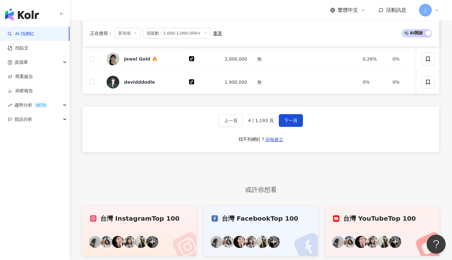
scroll to position [404, 0]
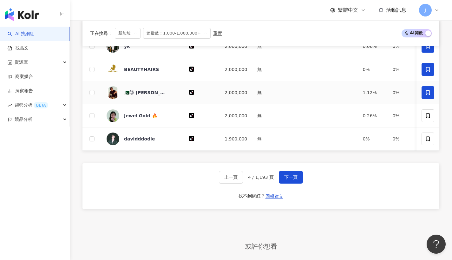
click at [429, 95] on icon at bounding box center [428, 93] width 6 height 6
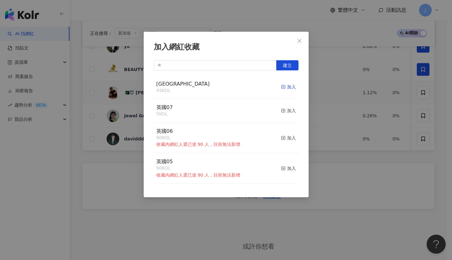
click at [288, 85] on div "加入" at bounding box center [288, 86] width 15 height 7
click at [297, 42] on icon "close" at bounding box center [299, 40] width 5 height 5
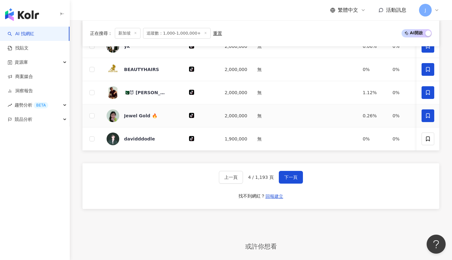
click at [424, 121] on span at bounding box center [427, 115] width 13 height 13
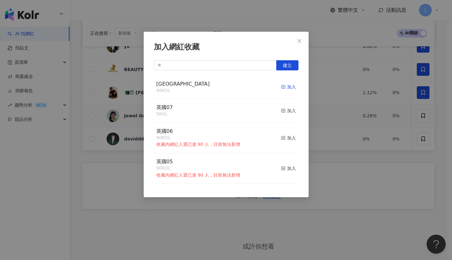
click at [288, 87] on div "加入" at bounding box center [288, 86] width 15 height 7
click at [300, 39] on icon "close" at bounding box center [299, 40] width 5 height 5
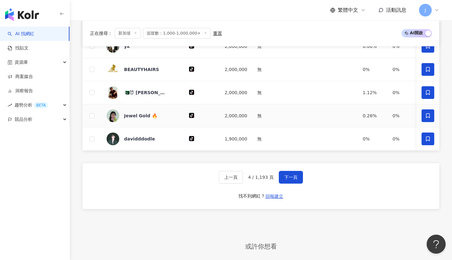
click at [427, 145] on span at bounding box center [427, 139] width 13 height 13
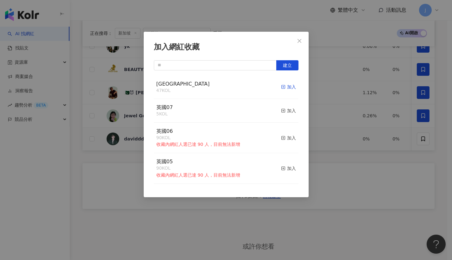
click at [287, 88] on div "加入" at bounding box center [288, 86] width 15 height 7
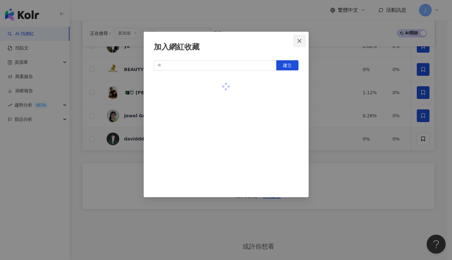
click at [301, 46] on button "Close" at bounding box center [299, 41] width 13 height 13
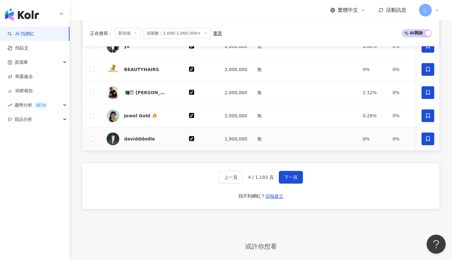
click at [425, 142] on icon at bounding box center [428, 139] width 6 height 6
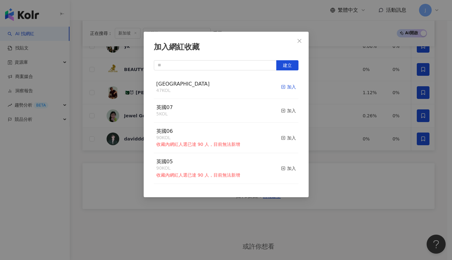
click at [290, 83] on div "加入" at bounding box center [288, 86] width 15 height 7
click at [299, 43] on button "Close" at bounding box center [299, 41] width 13 height 13
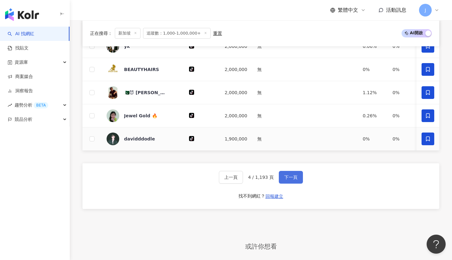
click at [300, 184] on button "下一頁" at bounding box center [291, 177] width 24 height 13
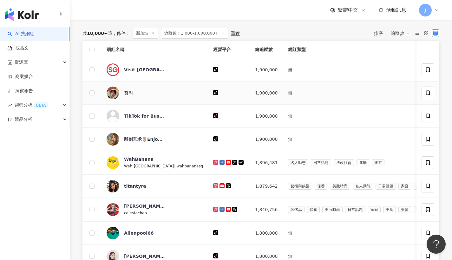
scroll to position [207, 0]
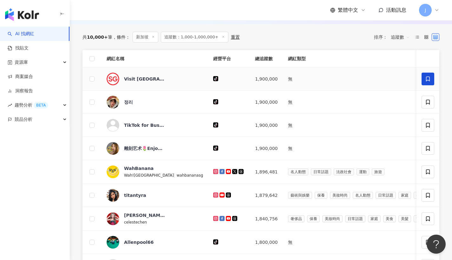
click at [433, 84] on span at bounding box center [427, 79] width 13 height 13
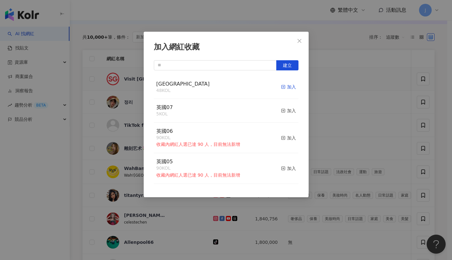
click at [286, 86] on div "加入" at bounding box center [288, 86] width 15 height 7
click at [303, 43] on button "Close" at bounding box center [299, 41] width 13 height 13
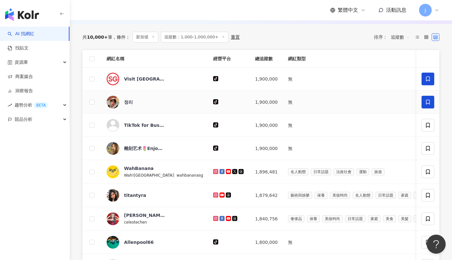
click at [426, 105] on icon at bounding box center [428, 102] width 6 height 6
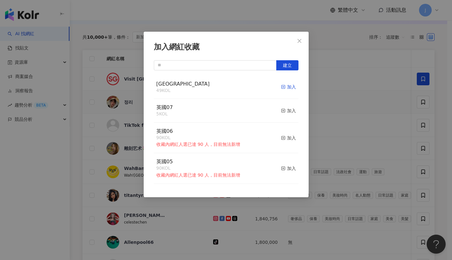
click at [288, 86] on div "加入" at bounding box center [288, 86] width 15 height 7
click at [299, 45] on button "Close" at bounding box center [299, 41] width 13 height 13
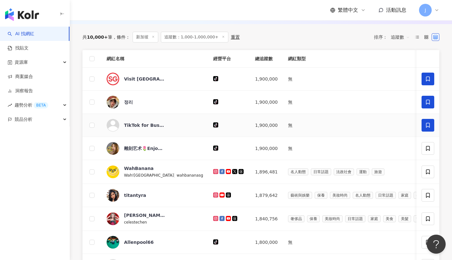
click at [433, 132] on span at bounding box center [427, 125] width 13 height 13
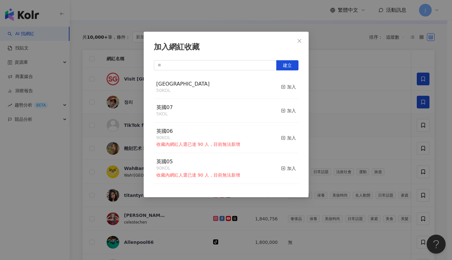
drag, startPoint x: 282, startPoint y: 87, endPoint x: 315, endPoint y: 129, distance: 53.0
click at [282, 87] on div "加入" at bounding box center [288, 86] width 15 height 7
drag, startPoint x: 301, startPoint y: 41, endPoint x: 352, endPoint y: 74, distance: 61.2
click at [302, 41] on span "Close" at bounding box center [299, 40] width 13 height 5
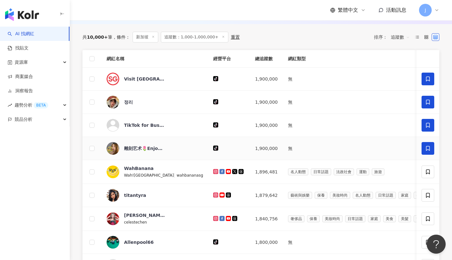
click at [422, 154] on span at bounding box center [427, 148] width 13 height 13
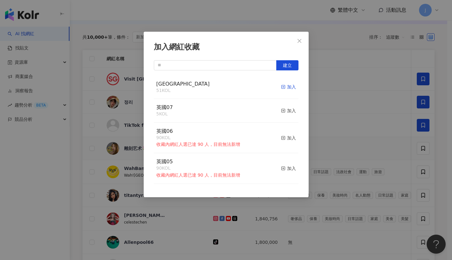
click at [286, 87] on div "加入" at bounding box center [288, 86] width 15 height 7
click at [302, 41] on span "Close" at bounding box center [299, 40] width 13 height 5
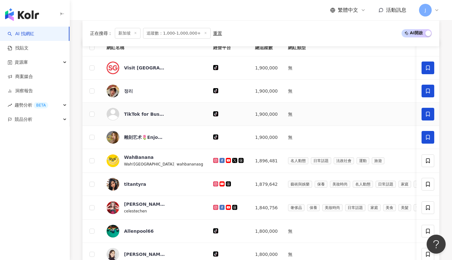
scroll to position [256, 0]
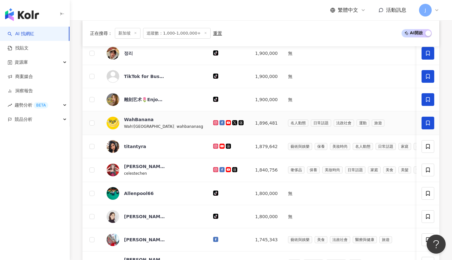
click at [430, 126] on icon at bounding box center [428, 123] width 6 height 6
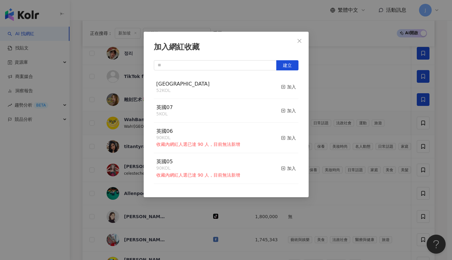
click at [272, 84] on div "singapore 52 KOL 加入" at bounding box center [226, 87] width 145 height 24
click at [281, 85] on icon "button" at bounding box center [283, 87] width 4 height 4
click at [301, 42] on icon "close" at bounding box center [299, 41] width 4 height 4
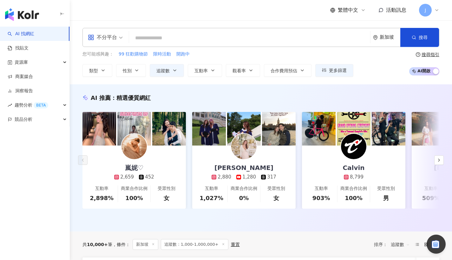
click at [436, 14] on div "J" at bounding box center [429, 10] width 20 height 13
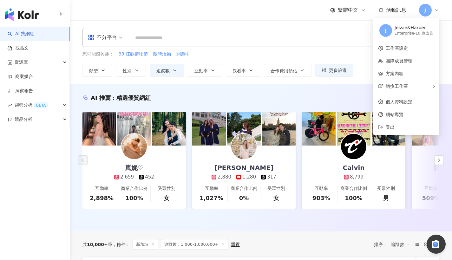
click at [153, 87] on div "AI 推薦 ： 精選優質網紅 嵐妮♡︎ 2,659 452 互動率 2,898% 商業合作比例 100% 受眾性別 女 [PERSON_NAME] 2,880…" at bounding box center [261, 157] width 382 height 147
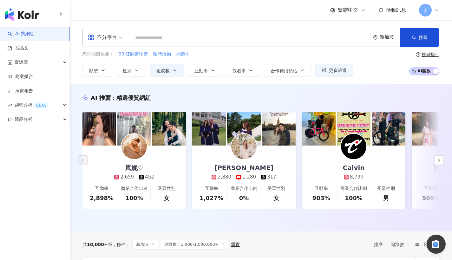
click at [336, 21] on div "不分平台 新加坡 搜尋 您可能感興趣： 99 狂歡購物節 限時活動 開跑中 類型 性別 追蹤數 互動率 觀看率 合作費用預估 更多篩選 搜尋指引 AI 開啟 …" at bounding box center [261, 52] width 382 height 64
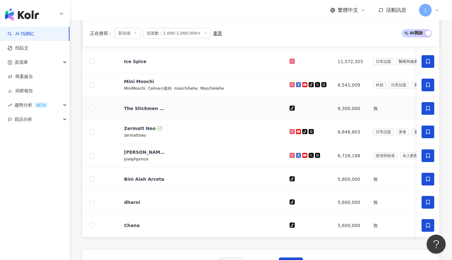
scroll to position [534, 0]
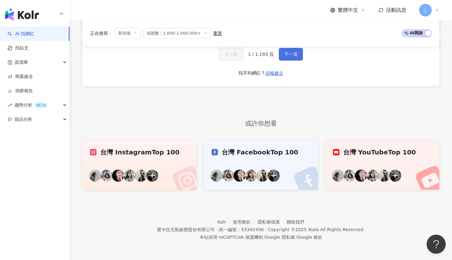
click at [285, 53] on span "下一頁" at bounding box center [290, 54] width 13 height 5
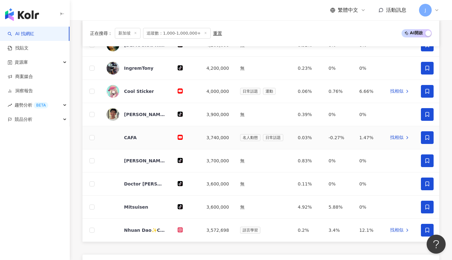
scroll to position [520, 0]
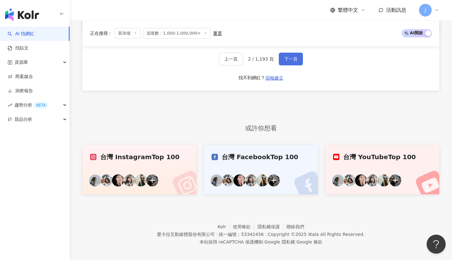
click at [286, 65] on button "下一頁" at bounding box center [291, 59] width 24 height 13
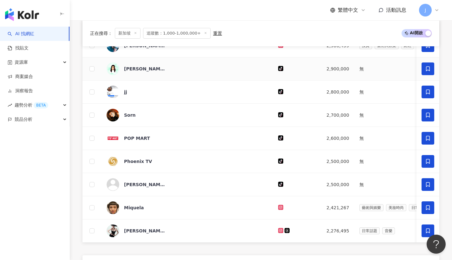
scroll to position [472, 0]
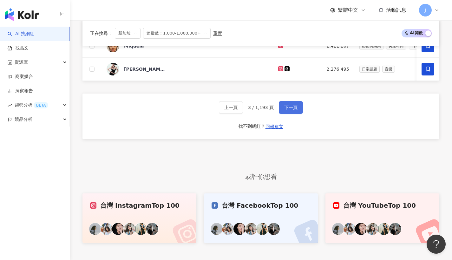
click at [293, 110] on button "下一頁" at bounding box center [291, 107] width 24 height 13
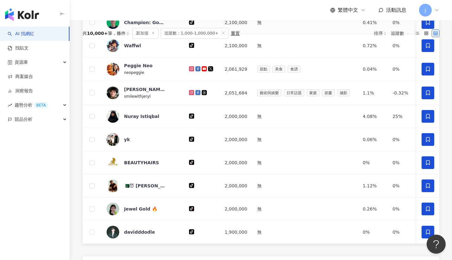
scroll to position [449, 0]
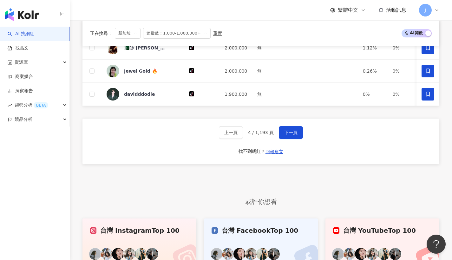
click at [302, 142] on div "上一頁 4 / 1,193 頁 下一頁 找不到網紅？ 回報建立" at bounding box center [260, 142] width 357 height 46
click at [298, 139] on button "下一頁" at bounding box center [291, 132] width 24 height 13
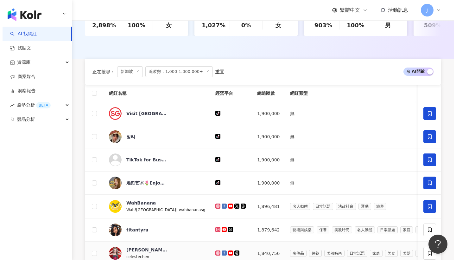
scroll to position [301, 0]
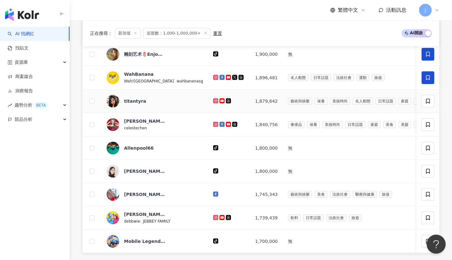
click at [436, 109] on td at bounding box center [427, 101] width 23 height 23
click at [430, 104] on icon at bounding box center [428, 101] width 6 height 6
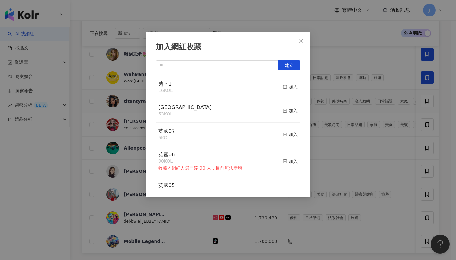
click at [283, 111] on div "加入" at bounding box center [290, 110] width 15 height 7
click at [299, 42] on icon "close" at bounding box center [301, 40] width 5 height 5
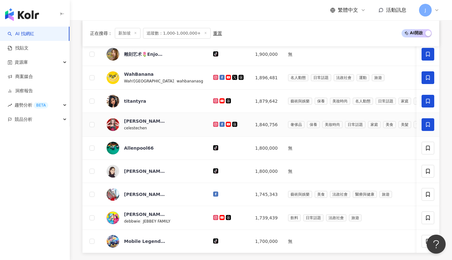
click at [428, 125] on span at bounding box center [427, 124] width 13 height 13
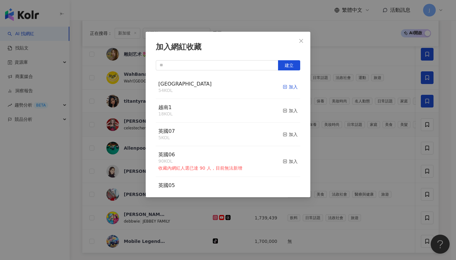
click at [292, 88] on div "加入" at bounding box center [290, 86] width 15 height 7
click at [299, 46] on button "Close" at bounding box center [301, 41] width 13 height 13
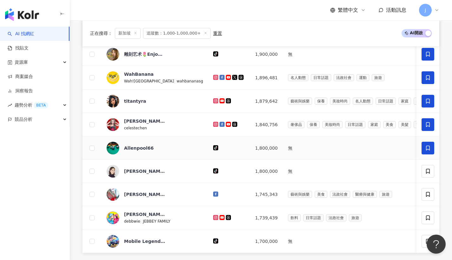
click at [427, 149] on icon at bounding box center [428, 148] width 6 height 6
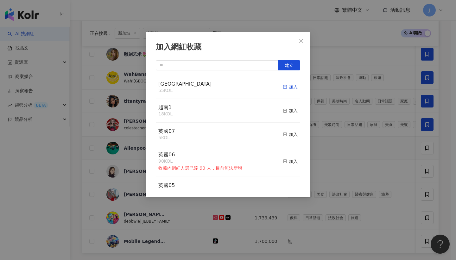
click at [283, 84] on span "button" at bounding box center [285, 86] width 4 height 5
click at [305, 45] on button "Close" at bounding box center [301, 41] width 13 height 13
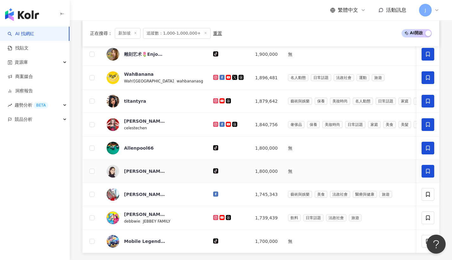
click at [433, 172] on span at bounding box center [427, 171] width 13 height 13
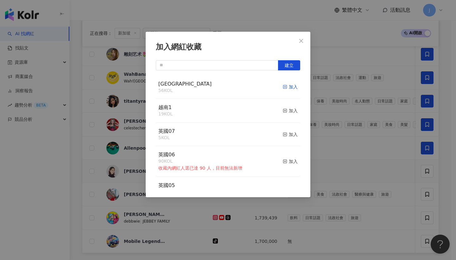
click at [289, 84] on div "加入" at bounding box center [290, 86] width 15 height 7
click at [304, 43] on span "Close" at bounding box center [301, 40] width 13 height 5
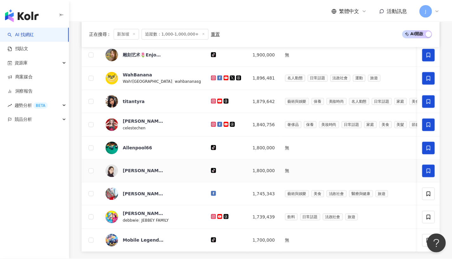
scroll to position [338, 0]
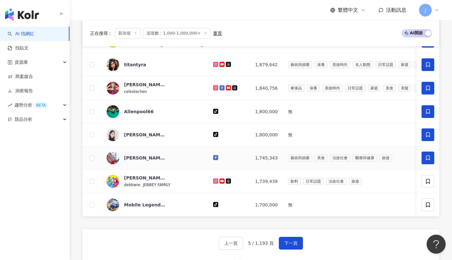
click at [425, 158] on span at bounding box center [427, 158] width 13 height 13
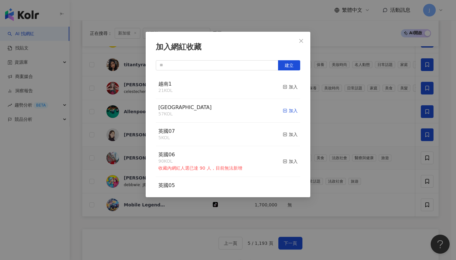
click at [290, 109] on div "加入" at bounding box center [290, 110] width 15 height 7
click at [427, 184] on div "加入網紅收藏 建立 [GEOGRAPHIC_DATA] 58 KOL 已加入 越南1 23 KOL 加入 英國07 5 KOL 加入 英國06 90 KOL …" at bounding box center [228, 130] width 456 height 260
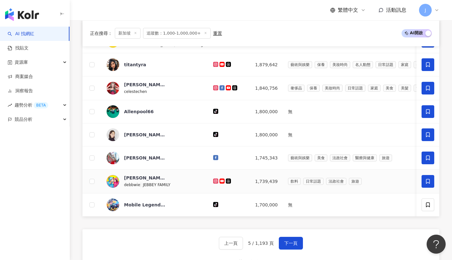
click at [428, 184] on icon at bounding box center [428, 181] width 6 height 6
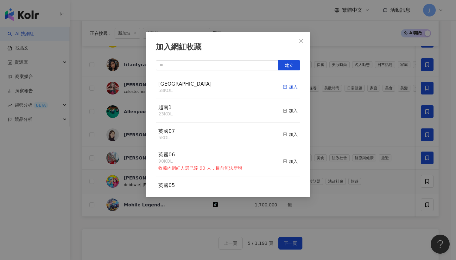
click at [292, 87] on div "加入" at bounding box center [290, 86] width 15 height 7
click at [307, 42] on span "Close" at bounding box center [301, 40] width 13 height 5
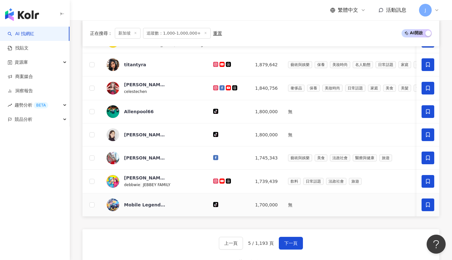
click at [426, 208] on icon at bounding box center [428, 205] width 6 height 6
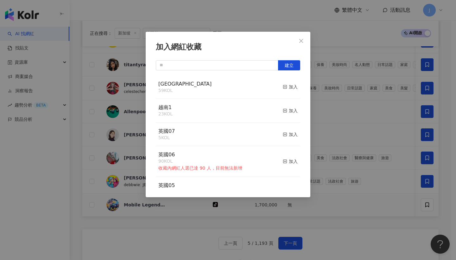
click at [294, 89] on div "singapore 59 KOL 加入" at bounding box center [228, 87] width 145 height 24
click at [291, 88] on div "加入" at bounding box center [290, 86] width 15 height 7
click at [306, 41] on span "Close" at bounding box center [301, 40] width 13 height 5
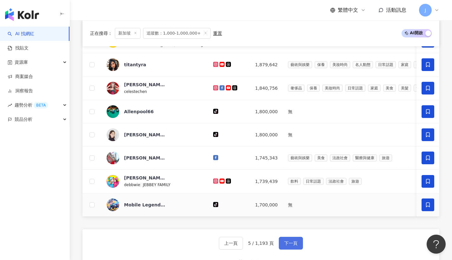
click at [296, 246] on span "下一頁" at bounding box center [290, 243] width 13 height 5
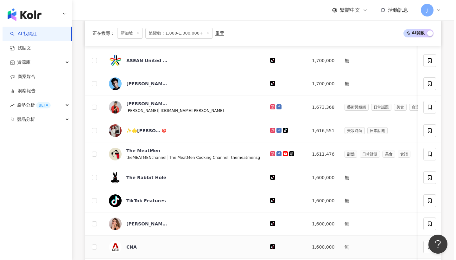
scroll to position [180, 0]
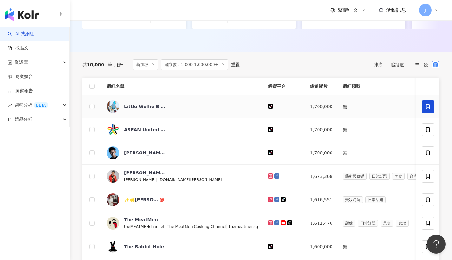
click at [423, 108] on span at bounding box center [427, 106] width 13 height 13
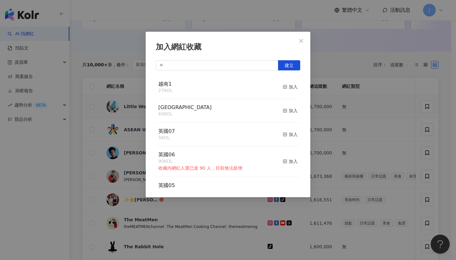
click at [283, 114] on button "加入" at bounding box center [290, 110] width 15 height 13
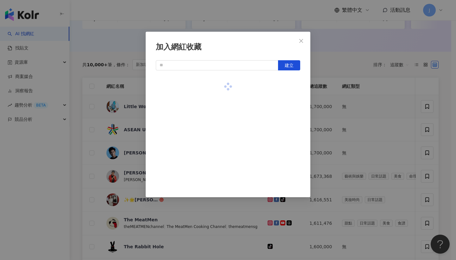
click at [285, 111] on div at bounding box center [228, 132] width 145 height 114
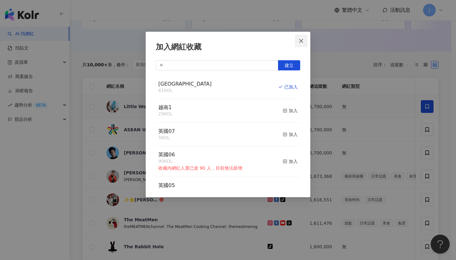
click at [306, 43] on button "Close" at bounding box center [301, 41] width 13 height 13
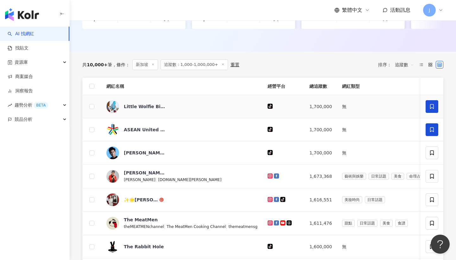
click at [426, 136] on span at bounding box center [432, 129] width 13 height 13
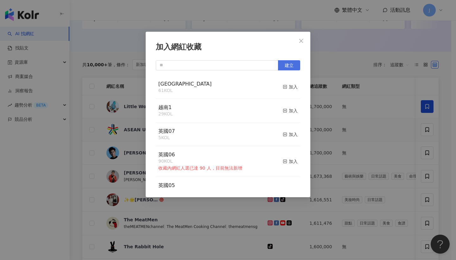
drag, startPoint x: 282, startPoint y: 88, endPoint x: 294, endPoint y: 64, distance: 26.8
click at [283, 88] on icon "button" at bounding box center [285, 87] width 4 height 4
click at [299, 47] on button "Close" at bounding box center [301, 41] width 13 height 13
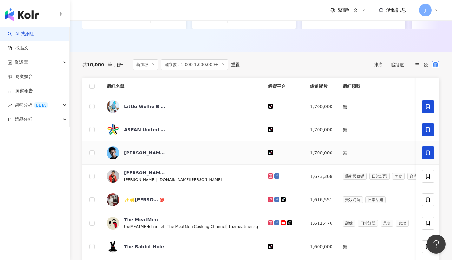
click at [421, 158] on span at bounding box center [427, 152] width 13 height 13
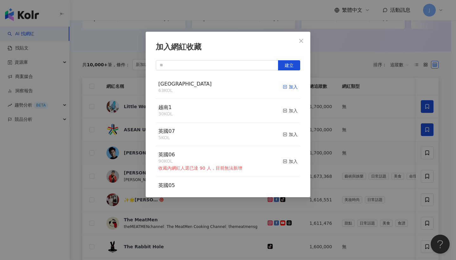
click at [293, 84] on div "加入" at bounding box center [290, 86] width 15 height 7
click at [303, 43] on icon "close" at bounding box center [301, 40] width 5 height 5
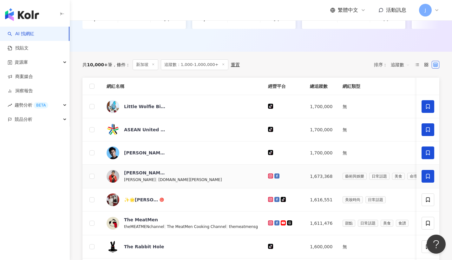
click at [429, 177] on span at bounding box center [427, 176] width 13 height 13
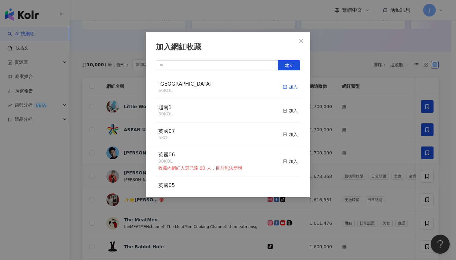
click at [286, 85] on div "加入" at bounding box center [290, 86] width 15 height 7
click at [300, 43] on icon "close" at bounding box center [301, 40] width 5 height 5
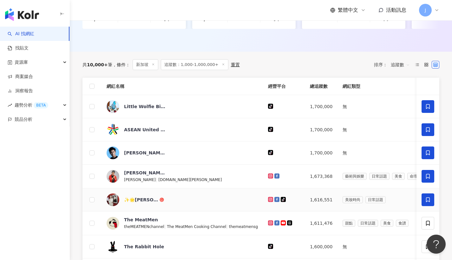
click at [426, 201] on span at bounding box center [427, 199] width 13 height 13
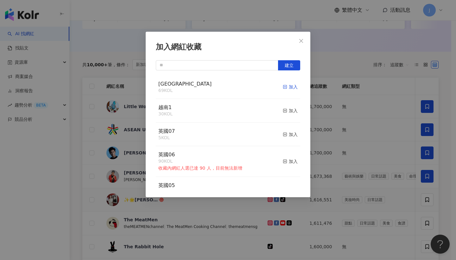
click at [283, 85] on icon "button" at bounding box center [285, 87] width 4 height 4
click at [302, 45] on button "Close" at bounding box center [301, 41] width 13 height 13
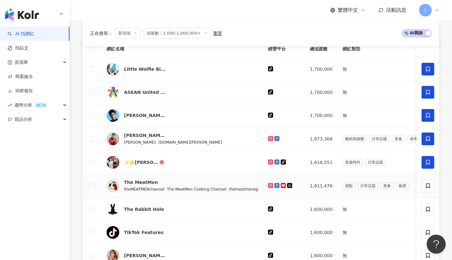
scroll to position [262, 0]
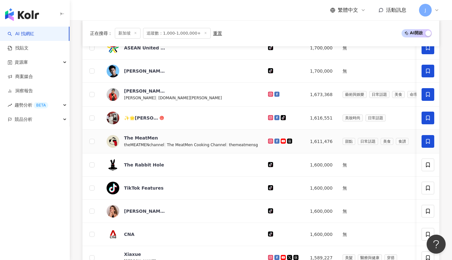
click at [428, 144] on icon at bounding box center [428, 142] width 6 height 6
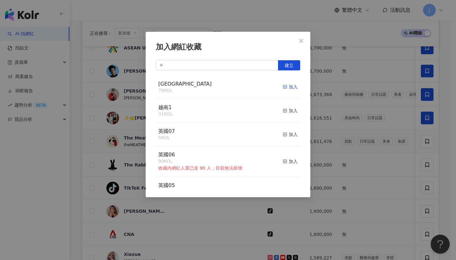
click at [284, 84] on div "加入" at bounding box center [290, 86] width 15 height 7
click at [299, 38] on span "Close" at bounding box center [301, 40] width 13 height 5
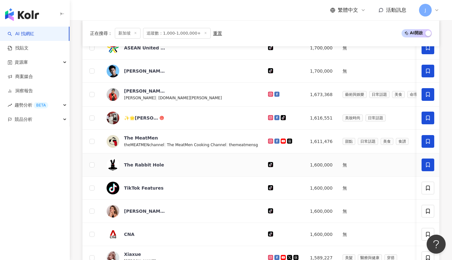
click at [423, 167] on span at bounding box center [427, 164] width 13 height 13
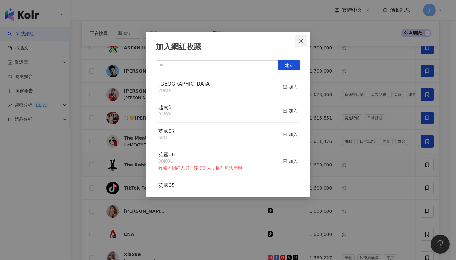
click at [303, 42] on icon "close" at bounding box center [302, 41] width 4 height 4
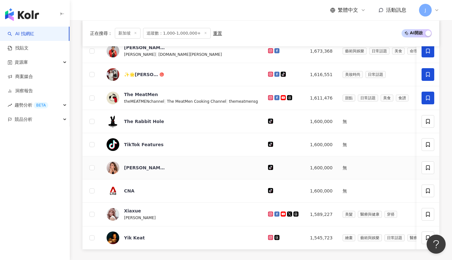
scroll to position [343, 0]
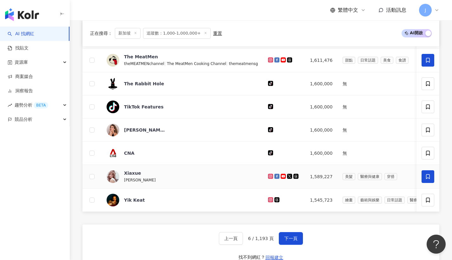
click at [428, 179] on icon at bounding box center [428, 176] width 4 height 5
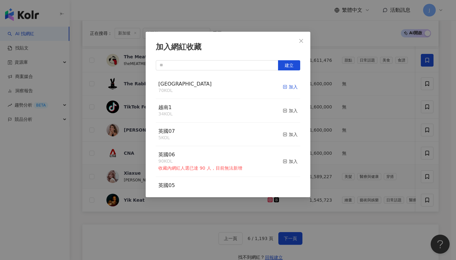
click at [291, 88] on div "加入" at bounding box center [290, 86] width 15 height 7
click at [305, 44] on button "Close" at bounding box center [301, 41] width 13 height 13
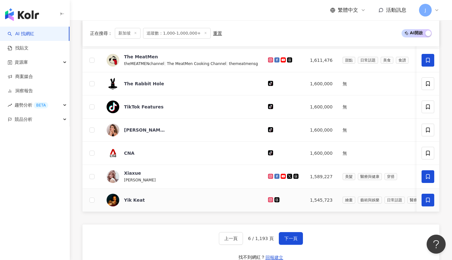
click at [425, 203] on icon at bounding box center [428, 200] width 6 height 6
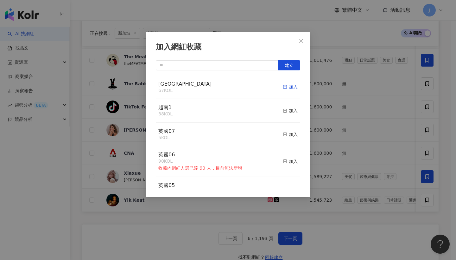
click at [284, 87] on div "加入" at bounding box center [290, 86] width 15 height 7
click at [301, 39] on icon "close" at bounding box center [301, 40] width 5 height 5
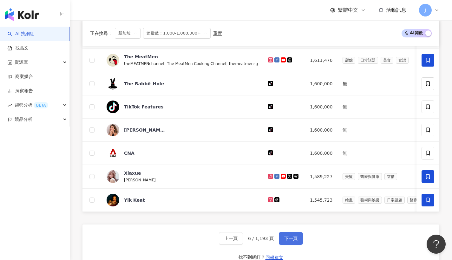
click at [297, 245] on button "下一頁" at bounding box center [291, 238] width 24 height 13
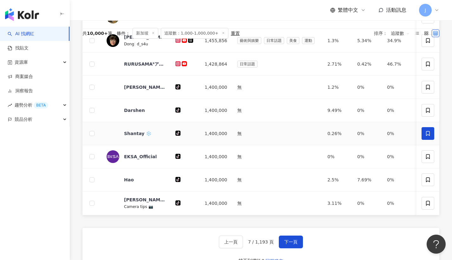
scroll to position [204, 0]
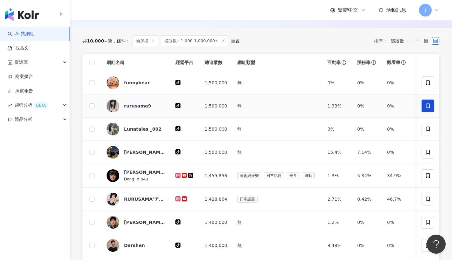
click at [432, 112] on span at bounding box center [427, 106] width 13 height 13
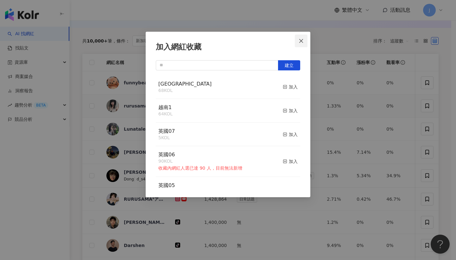
click at [300, 36] on button "Close" at bounding box center [301, 41] width 13 height 13
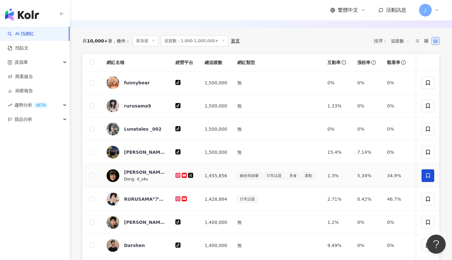
click at [427, 178] on icon at bounding box center [428, 176] width 6 height 6
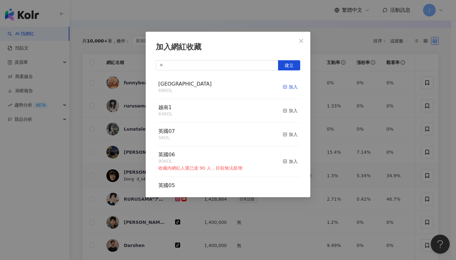
click at [286, 87] on div "加入" at bounding box center [290, 86] width 15 height 7
click at [302, 39] on icon "close" at bounding box center [301, 40] width 5 height 5
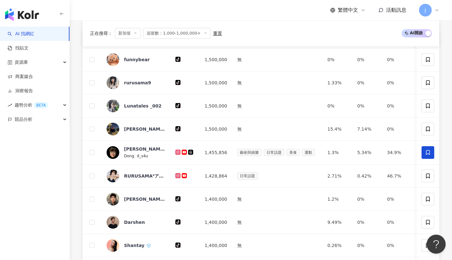
scroll to position [272, 0]
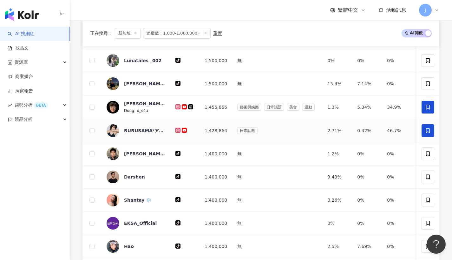
click at [427, 133] on icon at bounding box center [428, 130] width 4 height 5
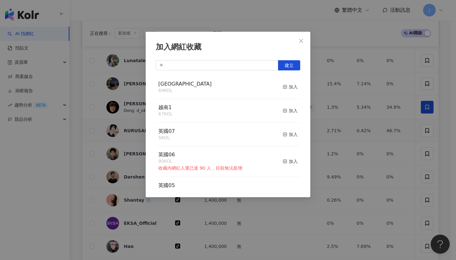
click at [277, 81] on div "singapore 69 KOL 加入" at bounding box center [228, 87] width 145 height 24
click at [283, 84] on div "加入" at bounding box center [290, 86] width 15 height 7
click at [301, 37] on button "Close" at bounding box center [301, 41] width 13 height 13
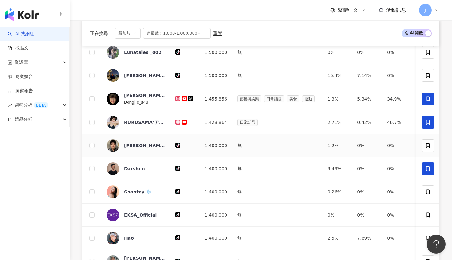
scroll to position [395, 0]
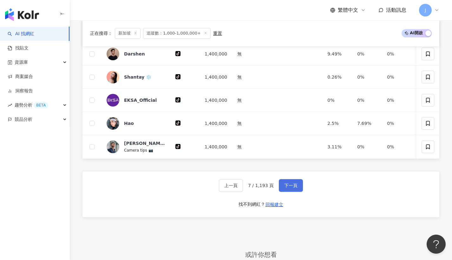
click at [291, 188] on span "下一頁" at bounding box center [290, 185] width 13 height 5
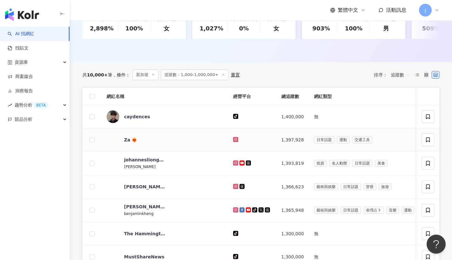
scroll to position [189, 0]
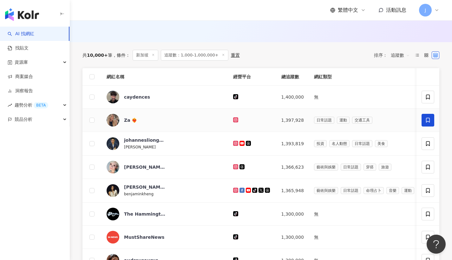
click at [427, 123] on icon at bounding box center [428, 120] width 6 height 6
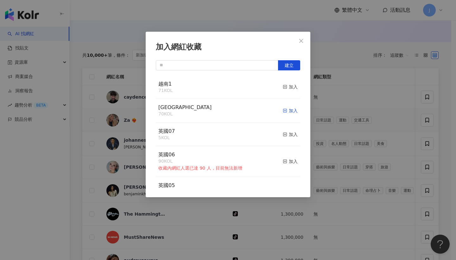
click at [288, 108] on div "加入" at bounding box center [290, 110] width 15 height 7
click at [304, 43] on icon "close" at bounding box center [301, 40] width 5 height 5
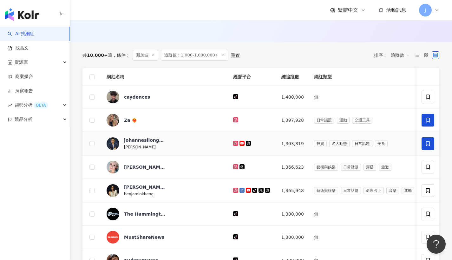
click at [429, 146] on icon at bounding box center [428, 143] width 4 height 5
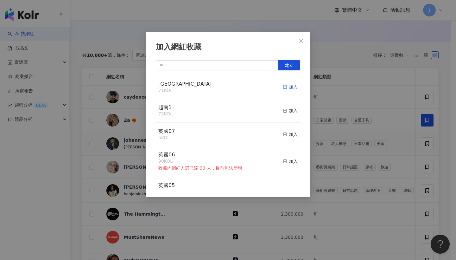
click at [290, 88] on div "加入" at bounding box center [290, 86] width 15 height 7
click at [307, 41] on span "Close" at bounding box center [301, 40] width 13 height 5
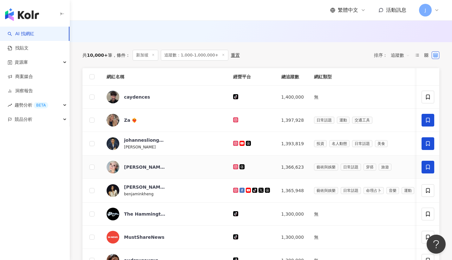
click at [427, 167] on span at bounding box center [427, 167] width 13 height 13
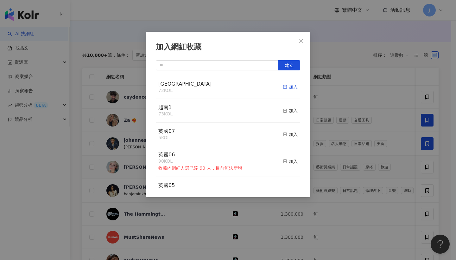
click at [283, 90] on div "加入" at bounding box center [290, 86] width 15 height 7
click at [301, 39] on icon "close" at bounding box center [301, 40] width 5 height 5
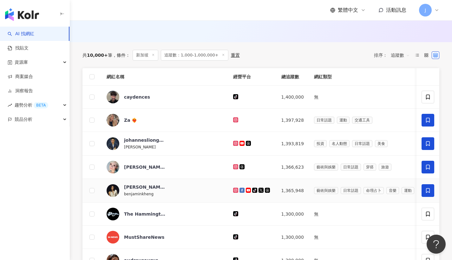
click at [428, 193] on icon at bounding box center [428, 191] width 6 height 6
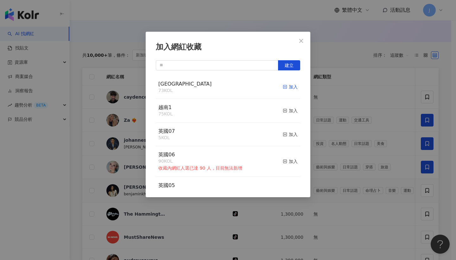
click at [287, 85] on div "加入" at bounding box center [290, 86] width 15 height 7
click at [305, 43] on span "Close" at bounding box center [301, 40] width 13 height 5
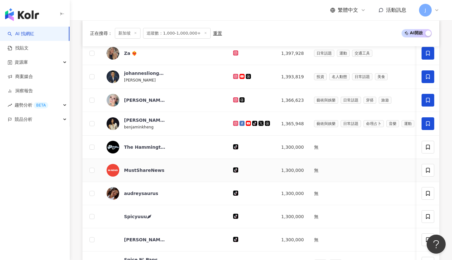
scroll to position [374, 0]
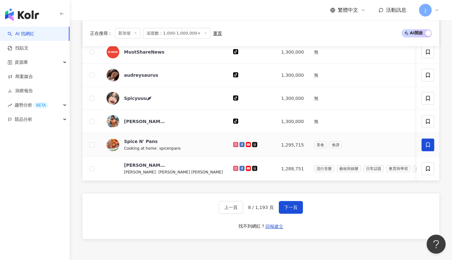
click at [424, 149] on span at bounding box center [427, 145] width 13 height 13
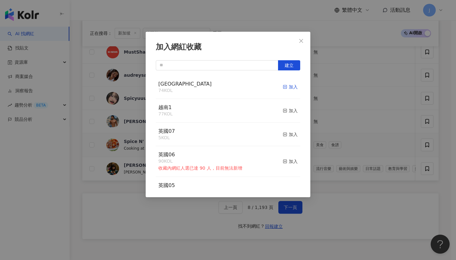
click at [289, 84] on div "加入" at bounding box center [290, 86] width 15 height 7
click at [300, 44] on button "Close" at bounding box center [301, 41] width 13 height 13
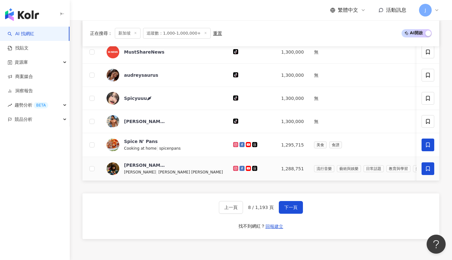
click at [429, 170] on icon at bounding box center [428, 169] width 6 height 6
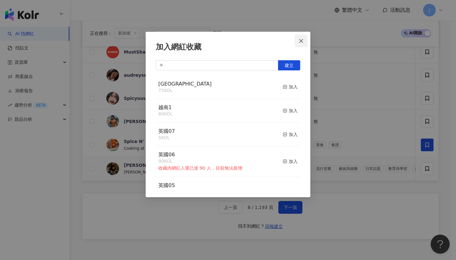
click at [304, 44] on button "Close" at bounding box center [301, 41] width 13 height 13
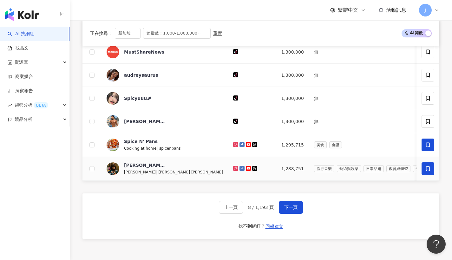
click at [431, 173] on span at bounding box center [427, 168] width 13 height 13
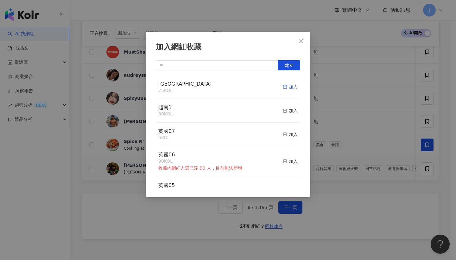
click at [290, 88] on div "加入" at bounding box center [290, 86] width 15 height 7
click at [297, 37] on button "Close" at bounding box center [301, 41] width 13 height 13
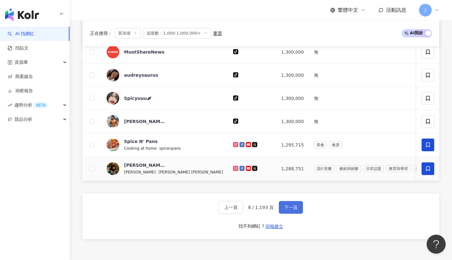
click at [292, 210] on span "下一頁" at bounding box center [290, 207] width 13 height 5
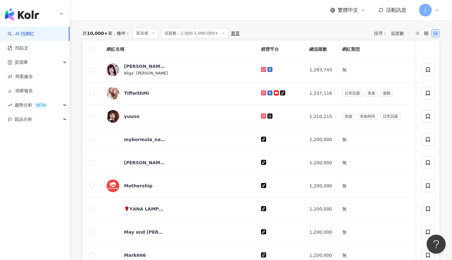
scroll to position [156, 0]
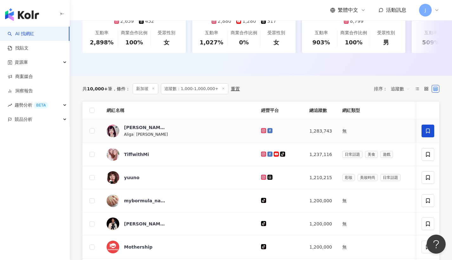
click at [429, 133] on icon at bounding box center [428, 130] width 4 height 5
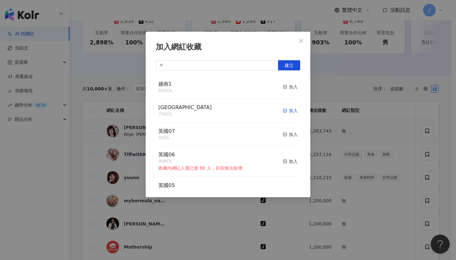
click at [283, 109] on div "加入" at bounding box center [290, 110] width 15 height 7
click at [305, 40] on span "Close" at bounding box center [301, 40] width 13 height 5
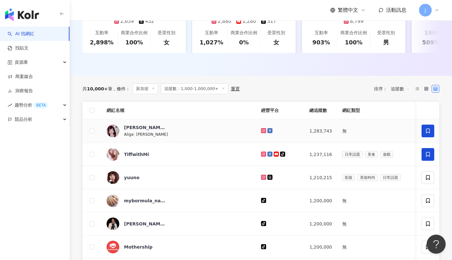
click at [425, 156] on icon at bounding box center [428, 155] width 6 height 6
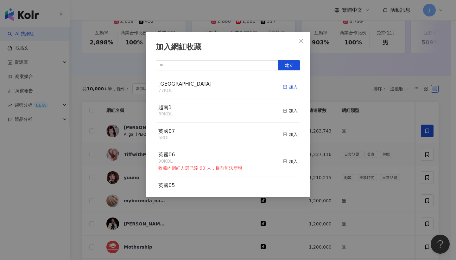
click at [289, 89] on div "加入" at bounding box center [290, 86] width 15 height 7
click at [307, 45] on button "Close" at bounding box center [301, 41] width 13 height 13
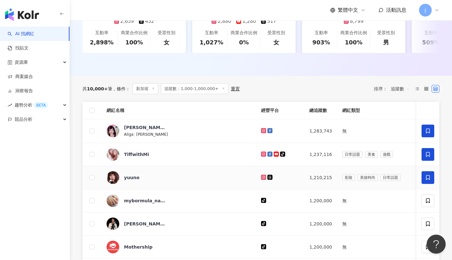
click at [432, 182] on span at bounding box center [427, 177] width 13 height 13
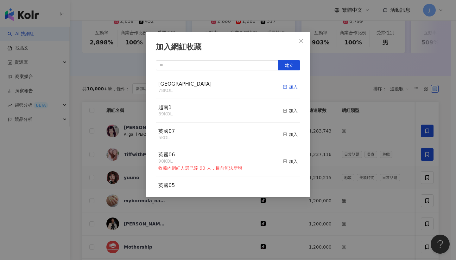
click at [292, 87] on div "加入" at bounding box center [290, 86] width 15 height 7
click at [307, 42] on span "Close" at bounding box center [301, 40] width 13 height 5
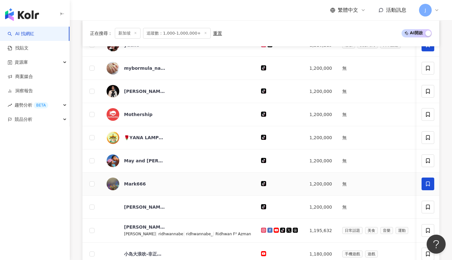
scroll to position [341, 0]
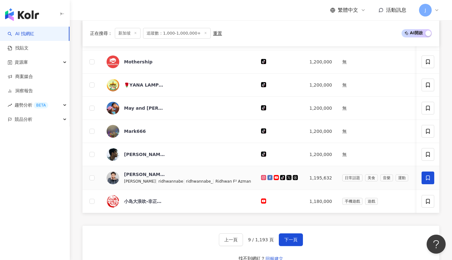
click at [429, 181] on icon at bounding box center [428, 178] width 6 height 6
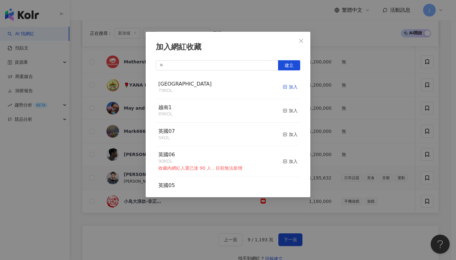
click at [292, 88] on div "加入" at bounding box center [290, 86] width 15 height 7
click at [298, 44] on button "Close" at bounding box center [301, 41] width 13 height 13
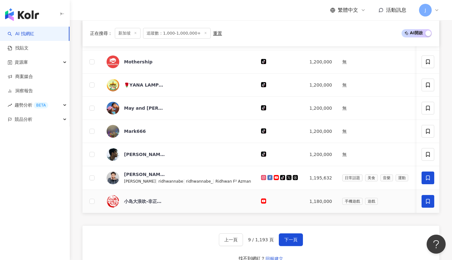
click at [426, 204] on icon at bounding box center [428, 201] width 4 height 5
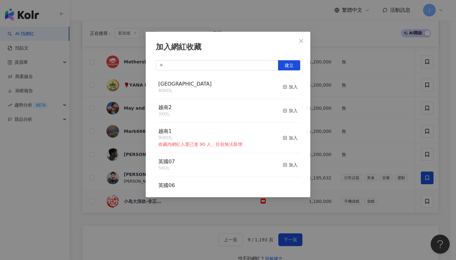
click at [288, 91] on button "加入" at bounding box center [290, 87] width 15 height 13
click at [303, 43] on icon "close" at bounding box center [301, 40] width 5 height 5
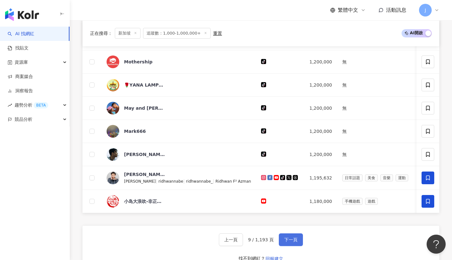
click at [289, 244] on button "下一頁" at bounding box center [291, 239] width 24 height 13
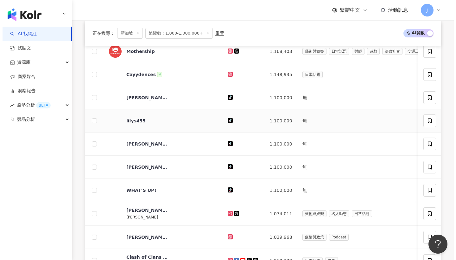
scroll to position [225, 0]
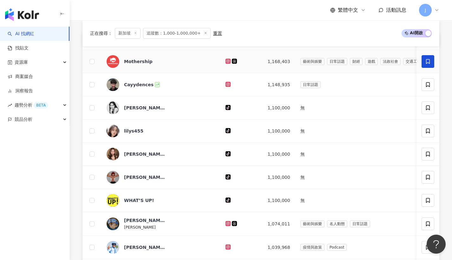
click at [430, 67] on span at bounding box center [427, 61] width 13 height 13
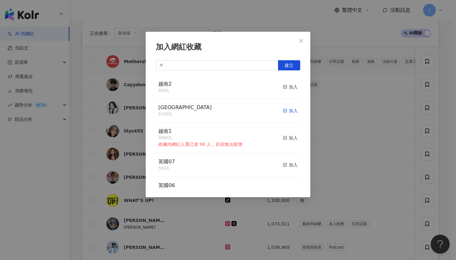
click at [287, 110] on div "加入" at bounding box center [290, 110] width 15 height 7
click at [304, 44] on button "Close" at bounding box center [301, 41] width 13 height 13
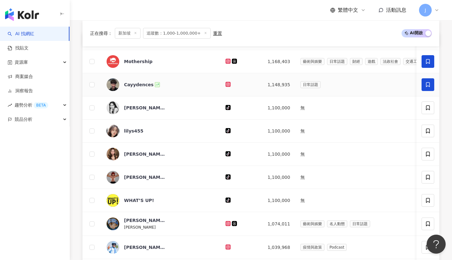
click at [428, 87] on icon at bounding box center [428, 85] width 6 height 6
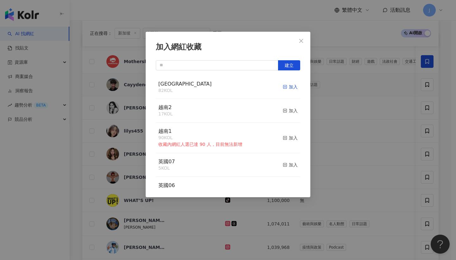
click at [288, 85] on div "加入" at bounding box center [290, 86] width 15 height 7
click at [302, 42] on icon "close" at bounding box center [301, 40] width 5 height 5
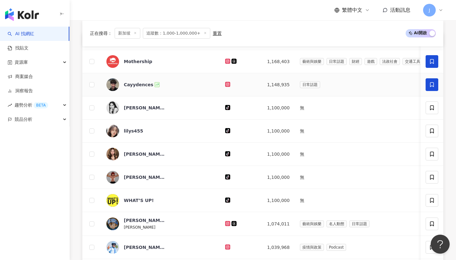
scroll to position [271, 0]
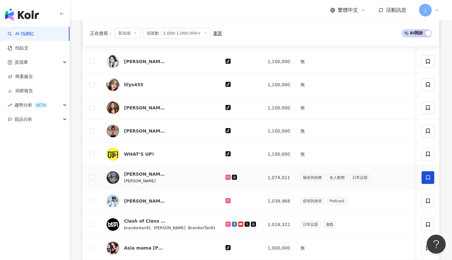
click at [433, 183] on span at bounding box center [427, 177] width 13 height 13
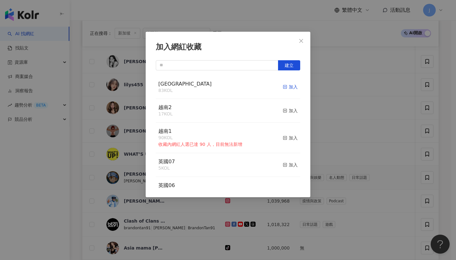
click at [286, 88] on div "加入" at bounding box center [290, 86] width 15 height 7
drag, startPoint x: 302, startPoint y: 37, endPoint x: 310, endPoint y: 44, distance: 11.0
click at [303, 36] on button "Close" at bounding box center [301, 41] width 13 height 13
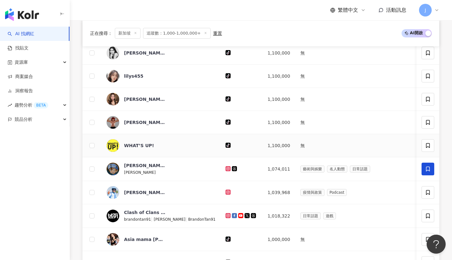
scroll to position [331, 0]
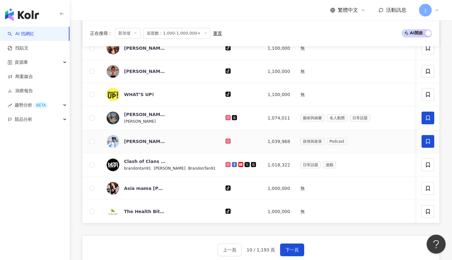
click at [423, 143] on span at bounding box center [427, 141] width 13 height 13
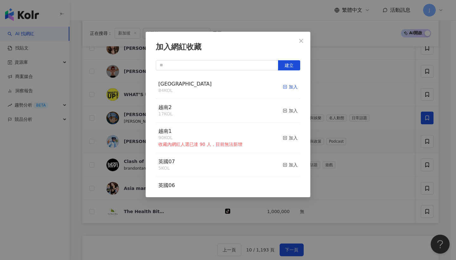
click at [293, 88] on div "加入" at bounding box center [290, 86] width 15 height 7
click at [304, 45] on button "Close" at bounding box center [301, 41] width 13 height 13
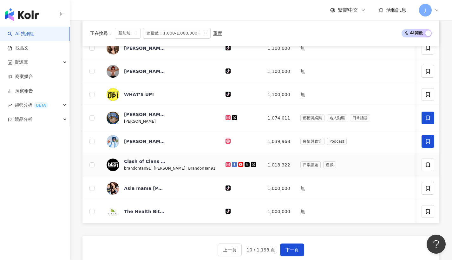
click at [434, 168] on td at bounding box center [427, 165] width 23 height 24
click at [431, 171] on span at bounding box center [427, 164] width 13 height 13
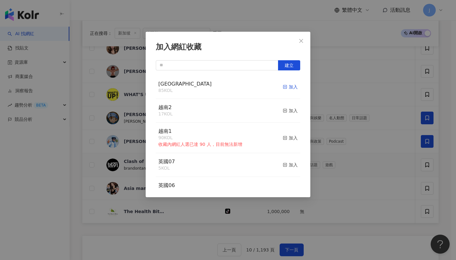
click at [292, 86] on div "加入" at bounding box center [290, 86] width 15 height 7
click at [305, 39] on span "Close" at bounding box center [301, 40] width 13 height 5
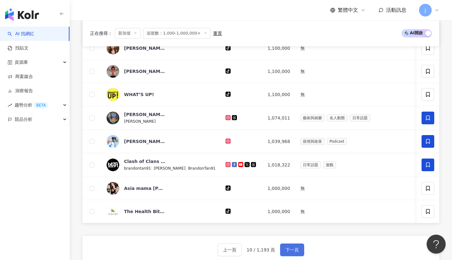
click at [296, 255] on button "下一頁" at bounding box center [292, 249] width 24 height 13
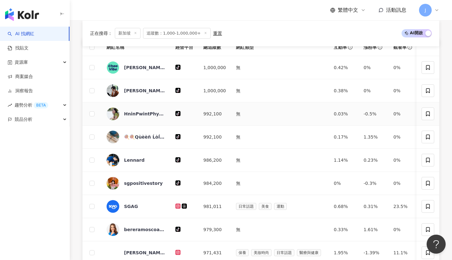
scroll to position [280, 0]
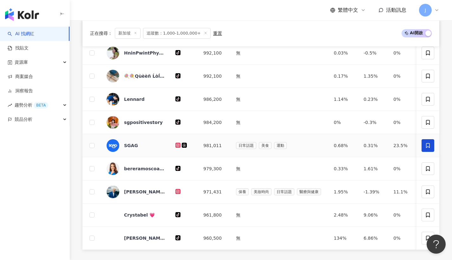
click at [429, 148] on icon at bounding box center [428, 146] width 6 height 6
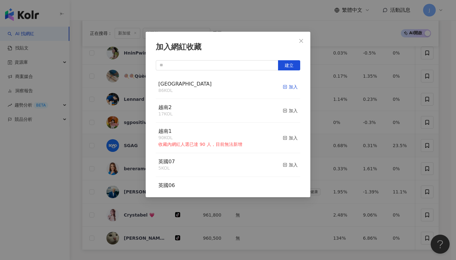
click at [292, 89] on div "加入" at bounding box center [290, 86] width 15 height 7
click at [304, 45] on button "Close" at bounding box center [301, 41] width 13 height 13
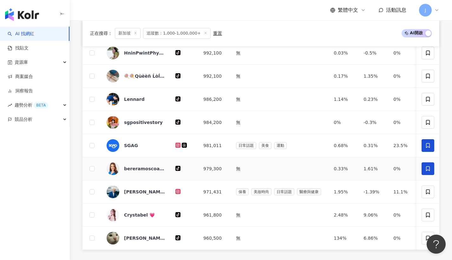
click at [431, 172] on span at bounding box center [427, 168] width 13 height 13
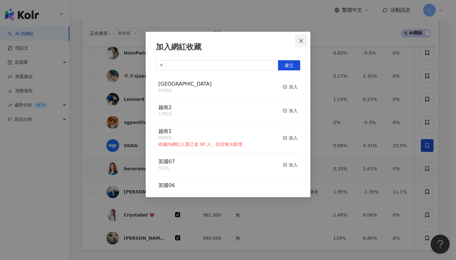
click at [302, 42] on icon "close" at bounding box center [301, 40] width 5 height 5
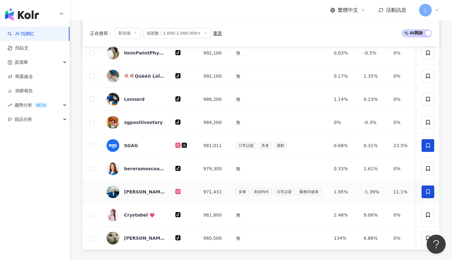
click at [430, 195] on icon at bounding box center [428, 192] width 6 height 6
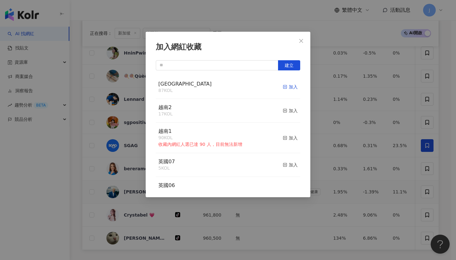
click at [291, 84] on div "加入" at bounding box center [290, 86] width 15 height 7
click at [304, 43] on icon "close" at bounding box center [301, 40] width 5 height 5
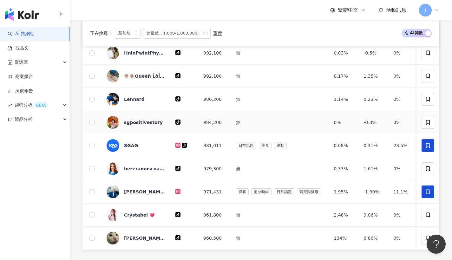
scroll to position [331, 0]
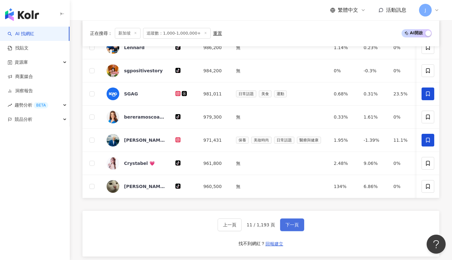
click at [296, 227] on span "下一頁" at bounding box center [291, 224] width 13 height 5
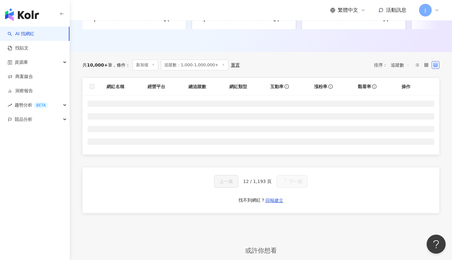
scroll to position [178, 0]
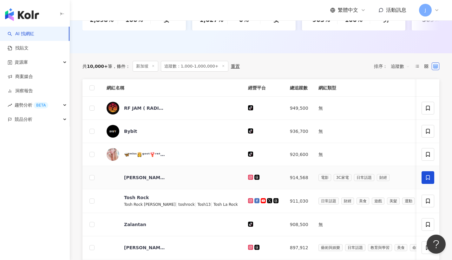
click at [424, 183] on span at bounding box center [427, 177] width 13 height 13
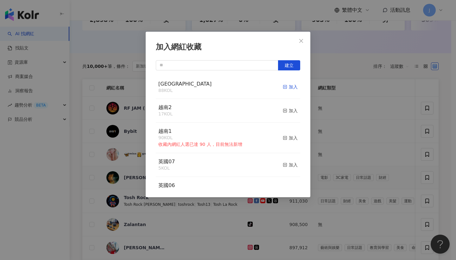
click at [289, 86] on div "加入" at bounding box center [290, 86] width 15 height 7
click at [301, 47] on button "Close" at bounding box center [301, 41] width 13 height 13
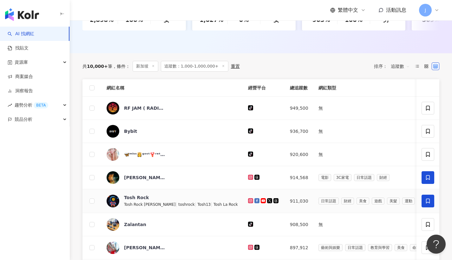
click at [426, 203] on icon at bounding box center [428, 200] width 4 height 5
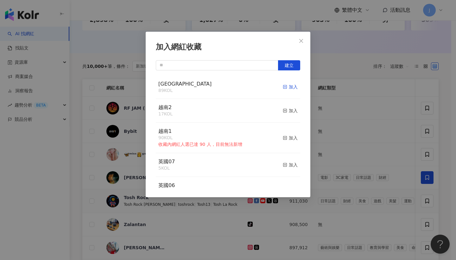
click at [284, 86] on rect "button" at bounding box center [285, 86] width 3 height 3
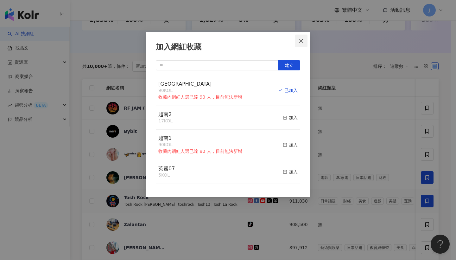
click at [301, 43] on icon "close" at bounding box center [301, 40] width 5 height 5
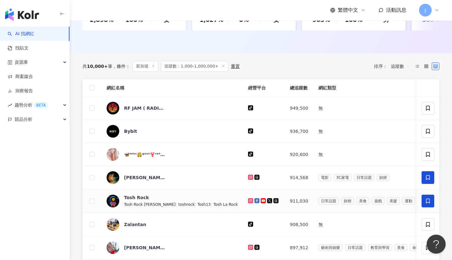
click at [439, 10] on icon at bounding box center [436, 10] width 5 height 5
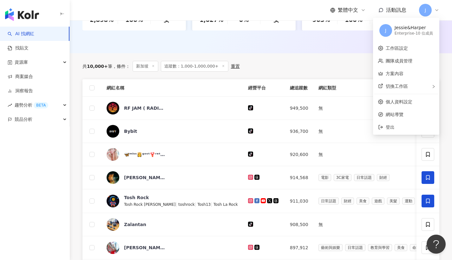
click at [38, 169] on div "AI 找網紅 找貼文 資源庫 商案媒合 洞察報告 趨勢分析 BETA 競品分析" at bounding box center [35, 143] width 70 height 233
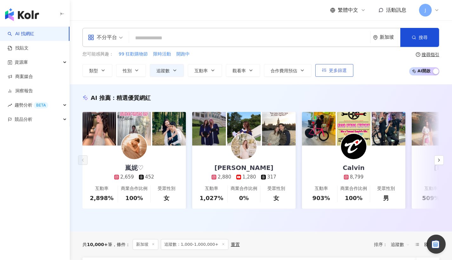
scroll to position [123, 0]
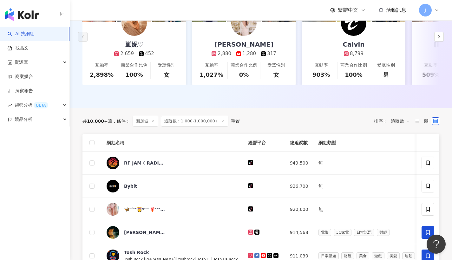
click at [439, 7] on div "繁體中文 活動訊息 J" at bounding box center [261, 10] width 382 height 20
click at [438, 9] on icon at bounding box center [436, 10] width 5 height 5
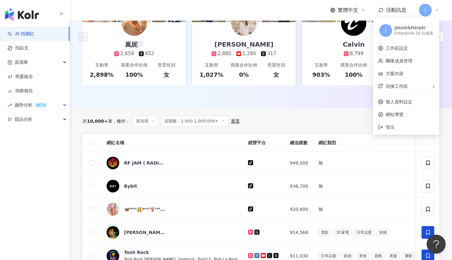
click at [0, 174] on div "AI 找網紅 找貼文 資源庫 商案媒合 洞察報告 趨勢分析 BETA 競品分析" at bounding box center [35, 143] width 70 height 233
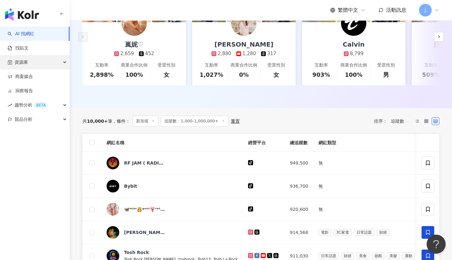
click at [63, 64] on div "資源庫" at bounding box center [34, 62] width 69 height 14
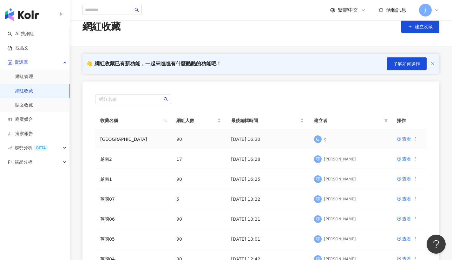
click at [415, 139] on icon at bounding box center [415, 139] width 4 height 4
click at [410, 161] on div "匯出收藏" at bounding box center [399, 164] width 27 height 7
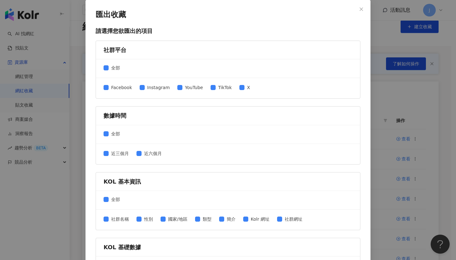
click at [363, 5] on button "Close" at bounding box center [361, 9] width 13 height 13
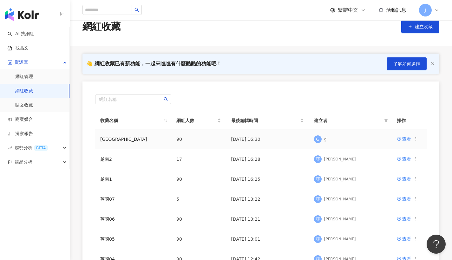
click at [413, 138] on icon at bounding box center [415, 139] width 4 height 4
click at [401, 161] on div "匯出收藏" at bounding box center [399, 164] width 27 height 7
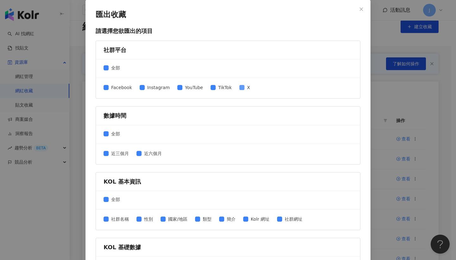
click at [240, 89] on span at bounding box center [242, 87] width 5 height 5
click at [106, 134] on span at bounding box center [106, 133] width 5 height 5
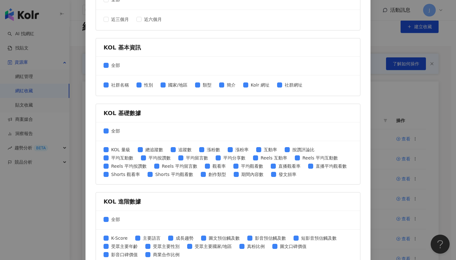
scroll to position [147, 0]
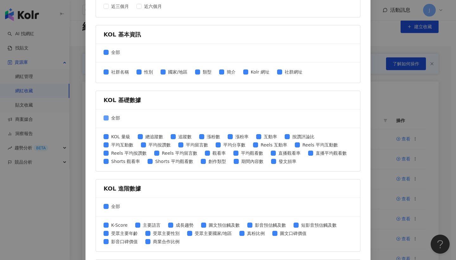
click at [105, 119] on span at bounding box center [106, 117] width 5 height 5
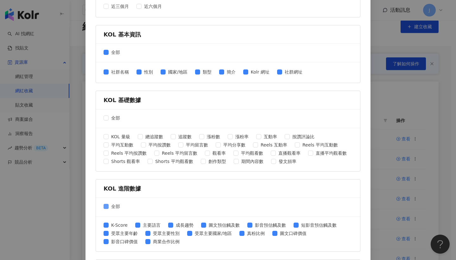
click at [110, 204] on span "全部" at bounding box center [116, 206] width 14 height 7
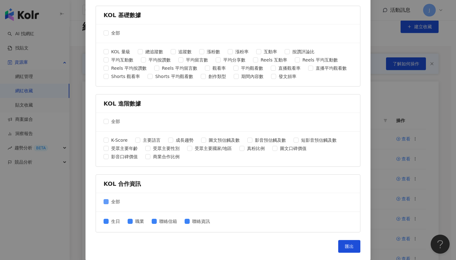
click at [109, 202] on span "全部" at bounding box center [116, 201] width 14 height 7
click at [351, 248] on span "匯出" at bounding box center [349, 246] width 9 height 5
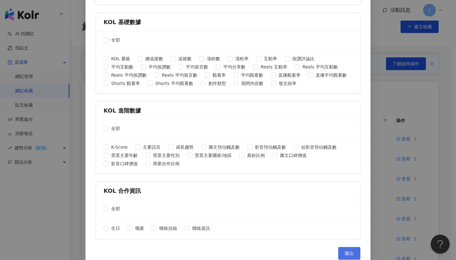
click at [348, 251] on span "匯出" at bounding box center [349, 253] width 9 height 5
click at [345, 251] on span "匯出" at bounding box center [349, 253] width 9 height 5
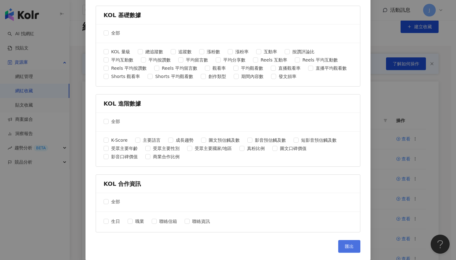
click at [354, 249] on button "匯出" at bounding box center [350, 246] width 22 height 13
click at [352, 246] on span "匯出" at bounding box center [349, 246] width 9 height 5
click at [351, 246] on span "匯出" at bounding box center [349, 246] width 9 height 5
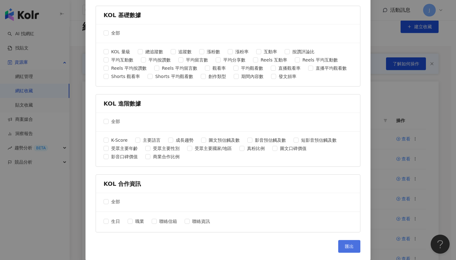
click at [351, 246] on span "匯出" at bounding box center [349, 246] width 9 height 5
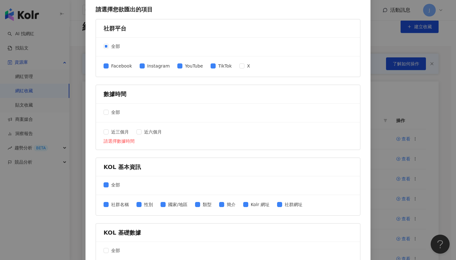
scroll to position [0, 0]
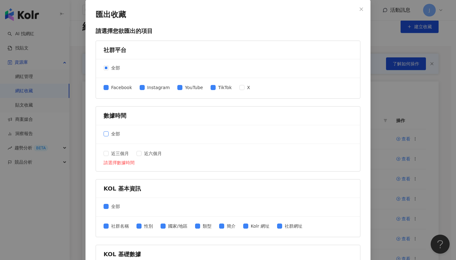
click at [106, 134] on span at bounding box center [106, 133] width 5 height 5
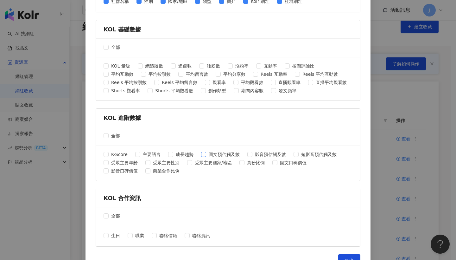
scroll to position [232, 0]
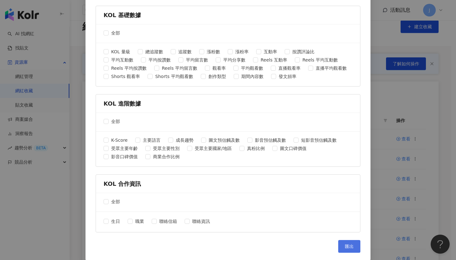
click at [346, 246] on span "匯出" at bounding box center [349, 246] width 9 height 5
